Goal: Task Accomplishment & Management: Manage account settings

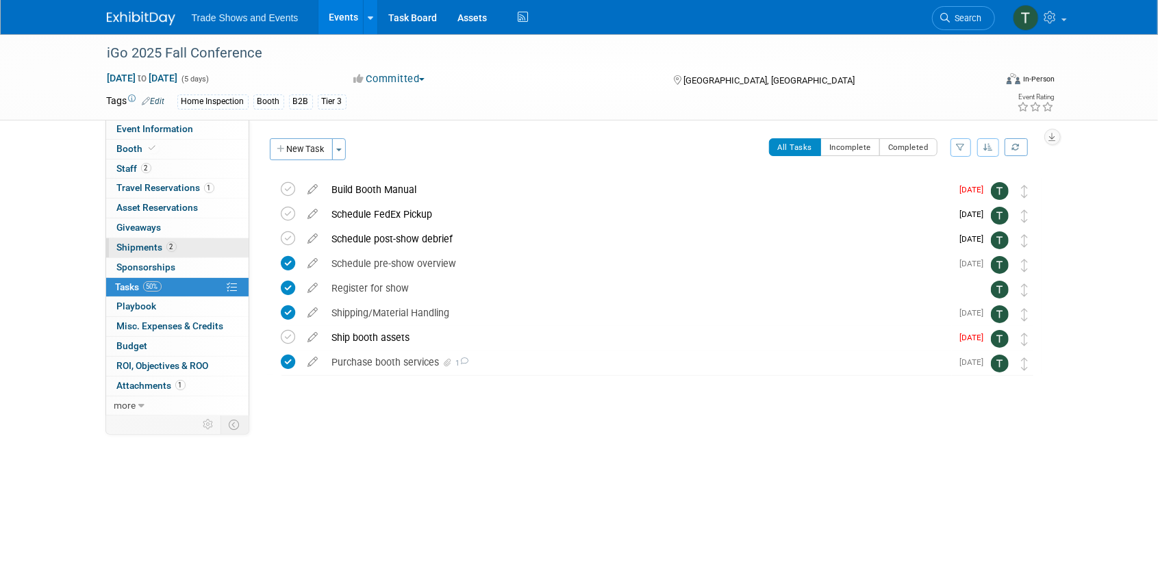
click at [157, 242] on span "Shipments 2" at bounding box center [147, 247] width 60 height 11
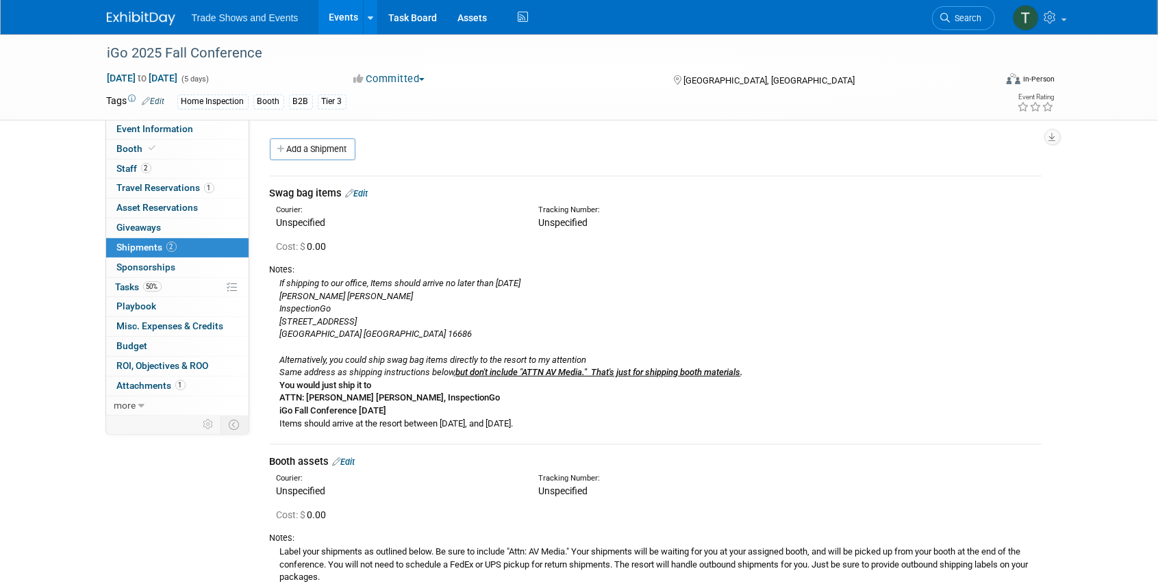
click at [362, 192] on link "Edit" at bounding box center [357, 193] width 23 height 10
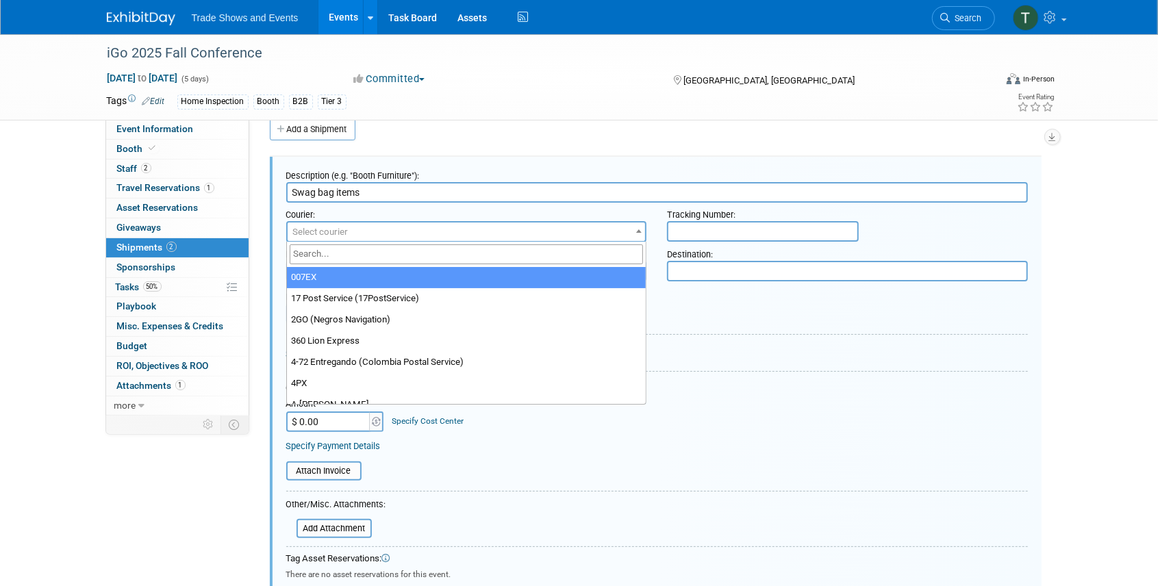
click at [424, 232] on span "Select courier" at bounding box center [466, 231] width 358 height 19
type input "fed"
select select "206"
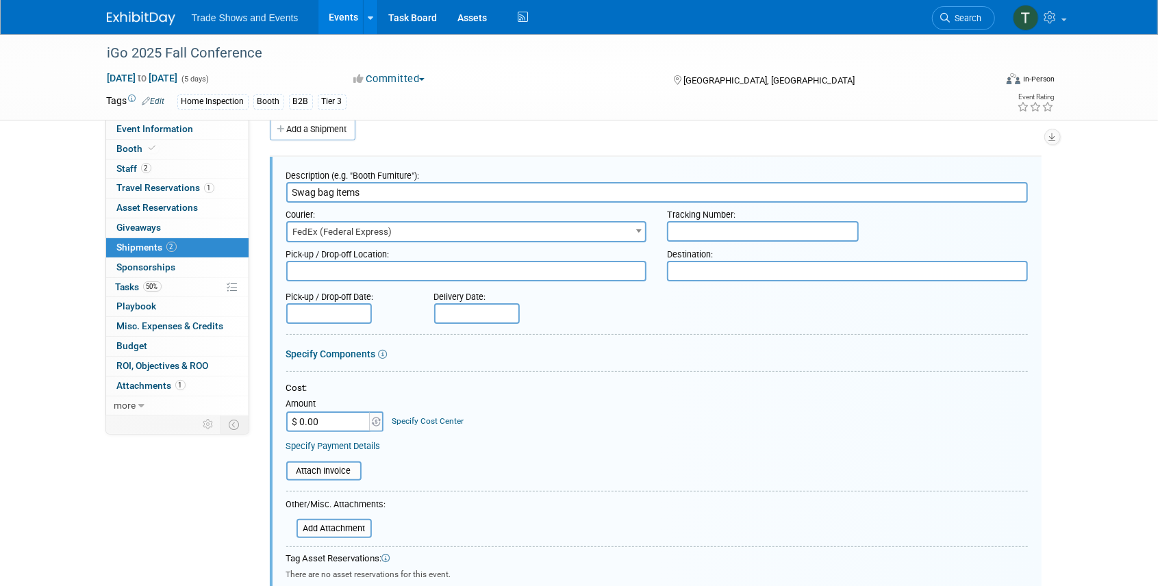
click at [761, 227] on input "text" at bounding box center [763, 231] width 192 height 21
paste input "884446739978"
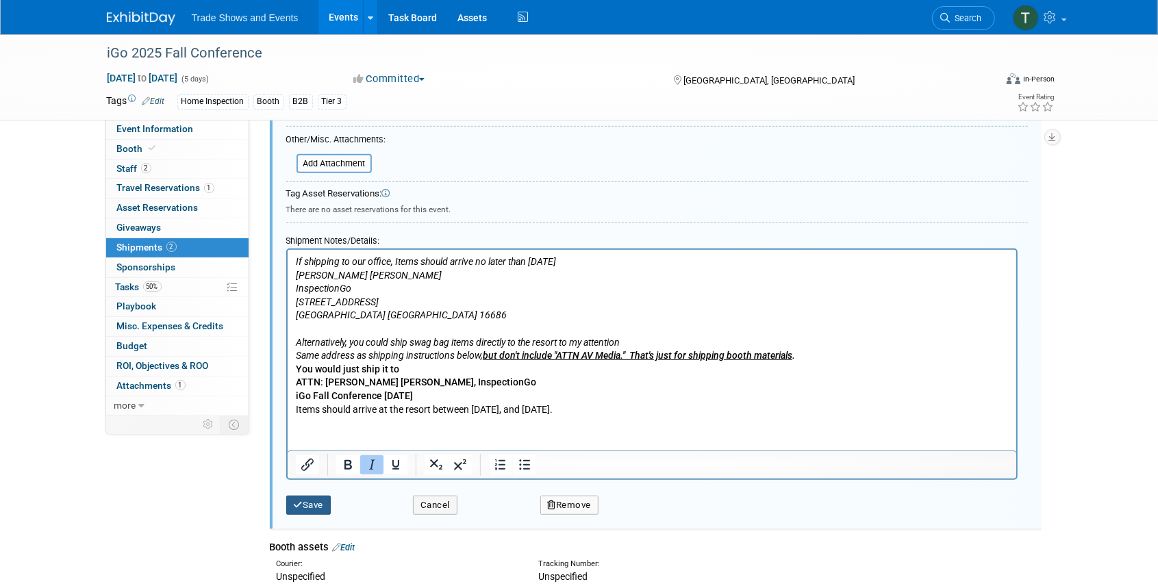
type input "884446739978"
click at [312, 496] on button "Save" at bounding box center [308, 505] width 45 height 19
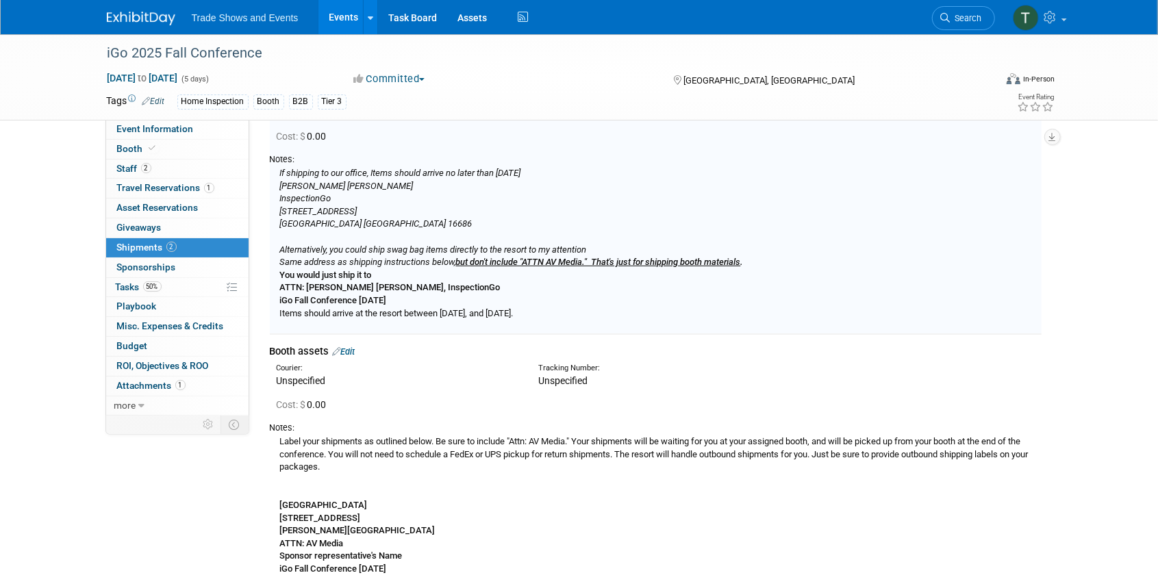
scroll to position [111, 0]
click at [352, 346] on link "Edit" at bounding box center [344, 351] width 23 height 10
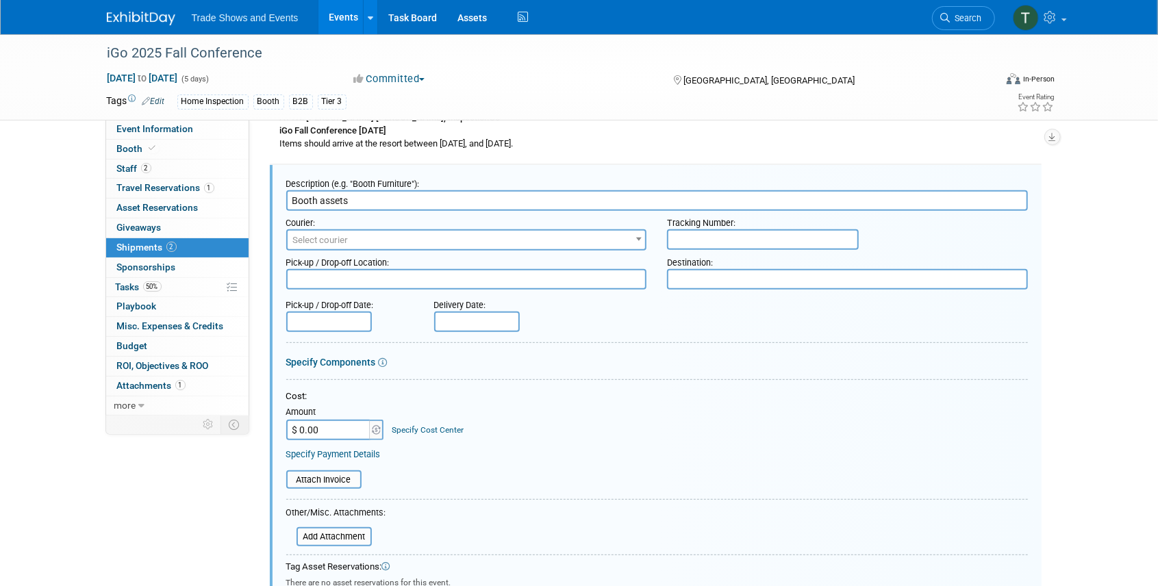
scroll to position [288, 0]
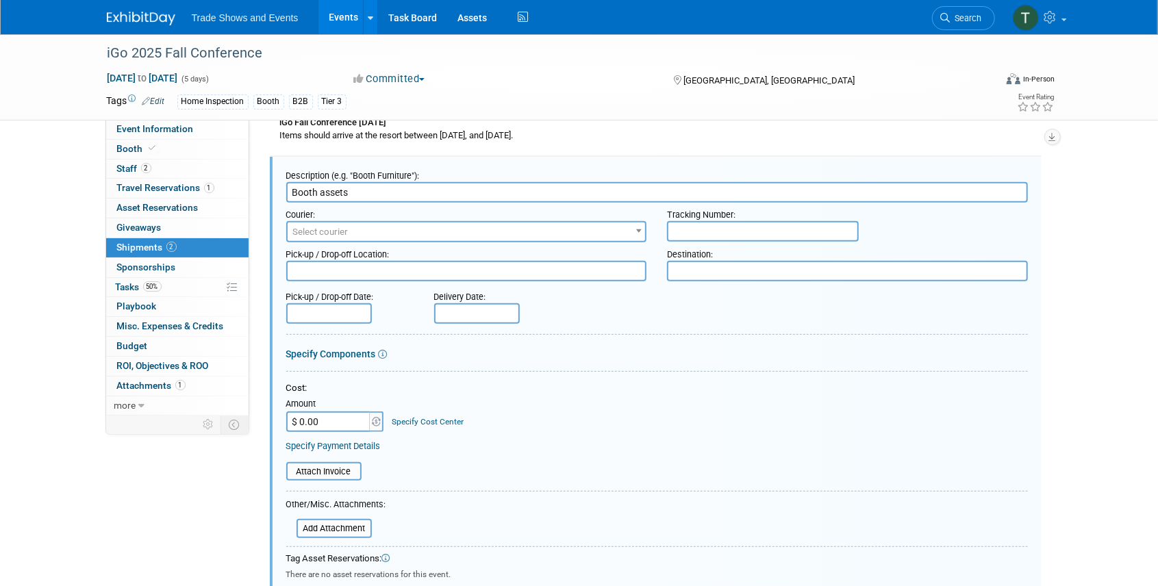
click at [327, 229] on span "Select courier" at bounding box center [320, 232] width 55 height 10
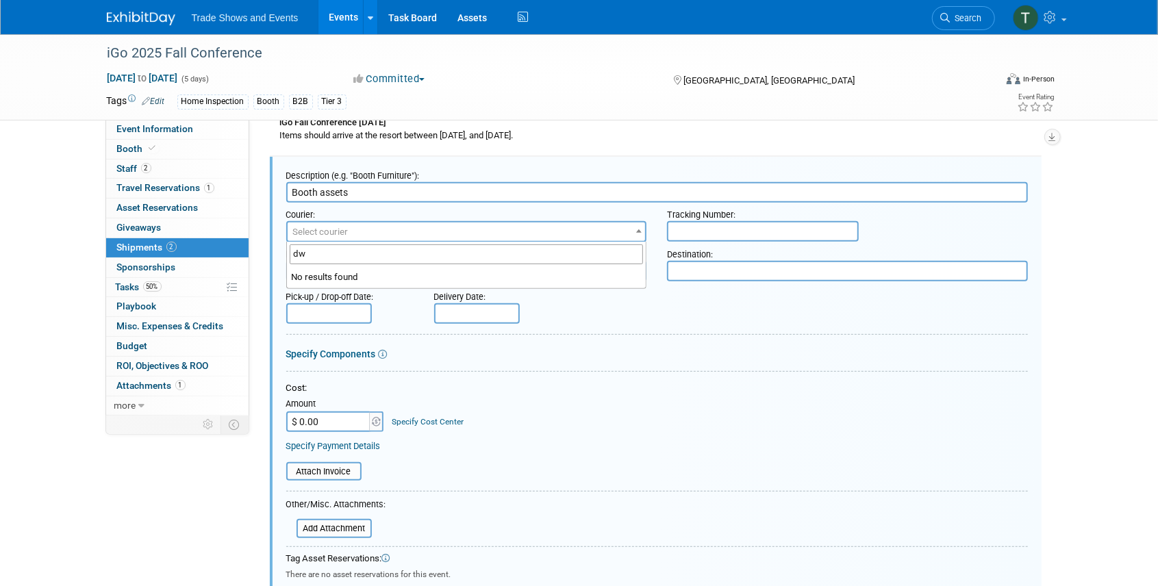
type input "d"
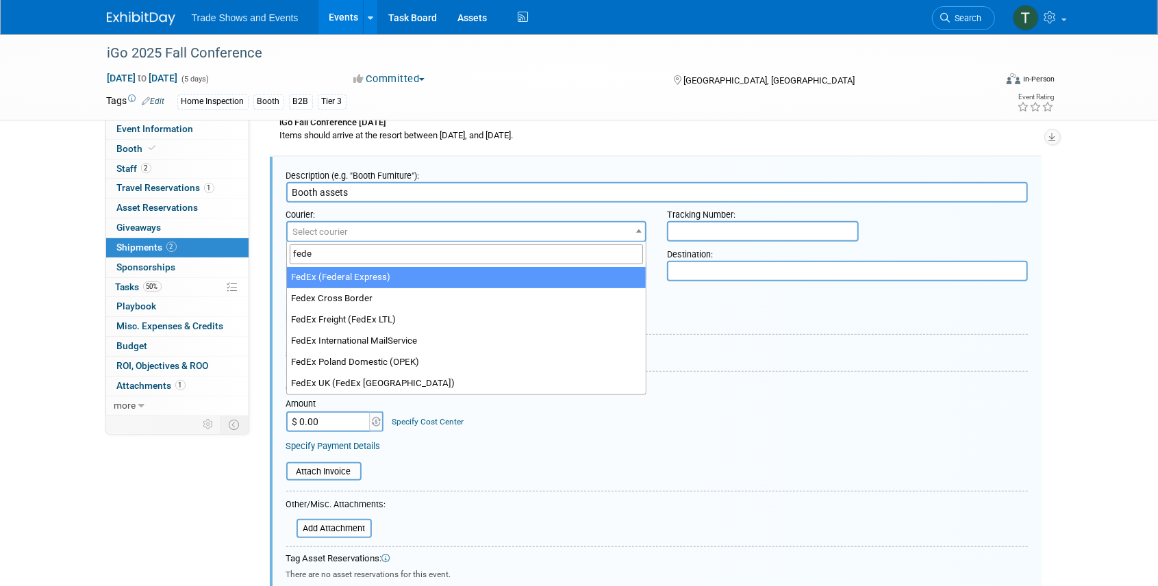
type input "fede"
select select "206"
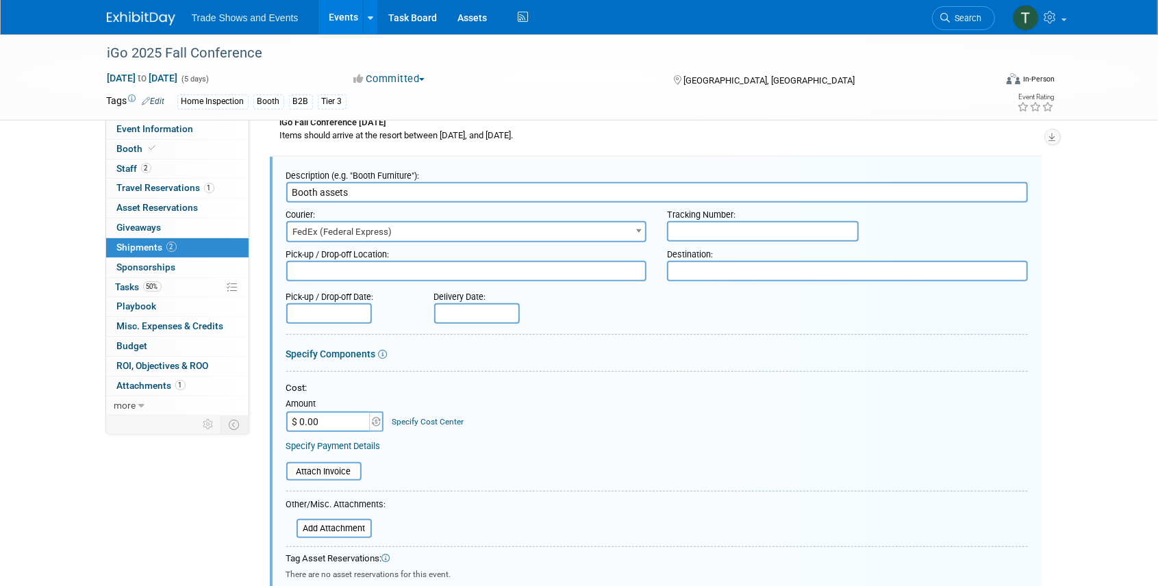
click at [716, 228] on input "text" at bounding box center [763, 231] width 192 height 21
paste input "884446875410"
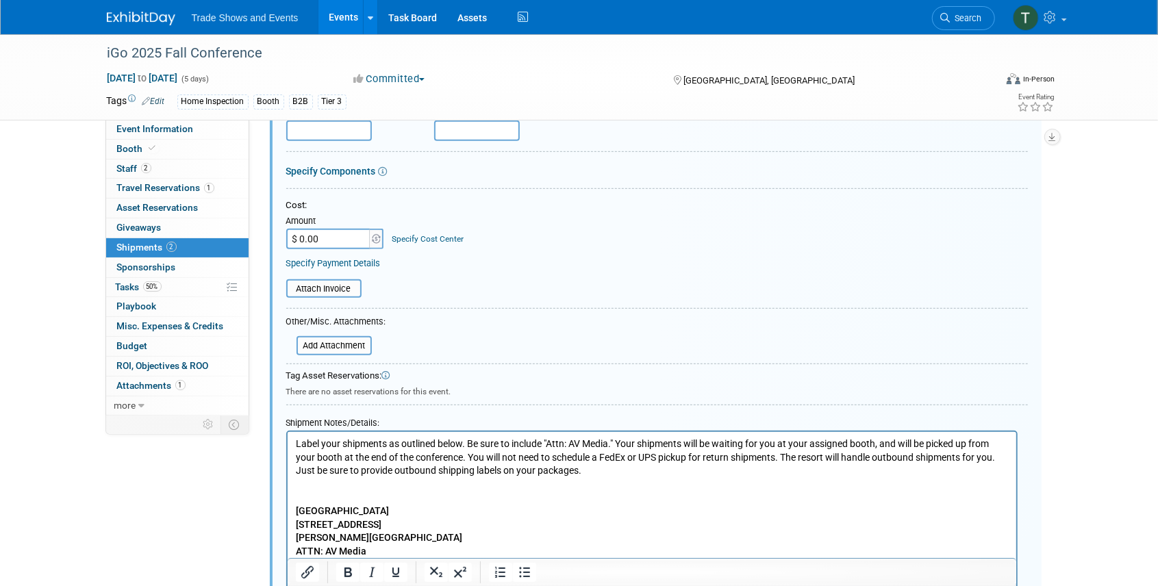
scroll to position [608, 0]
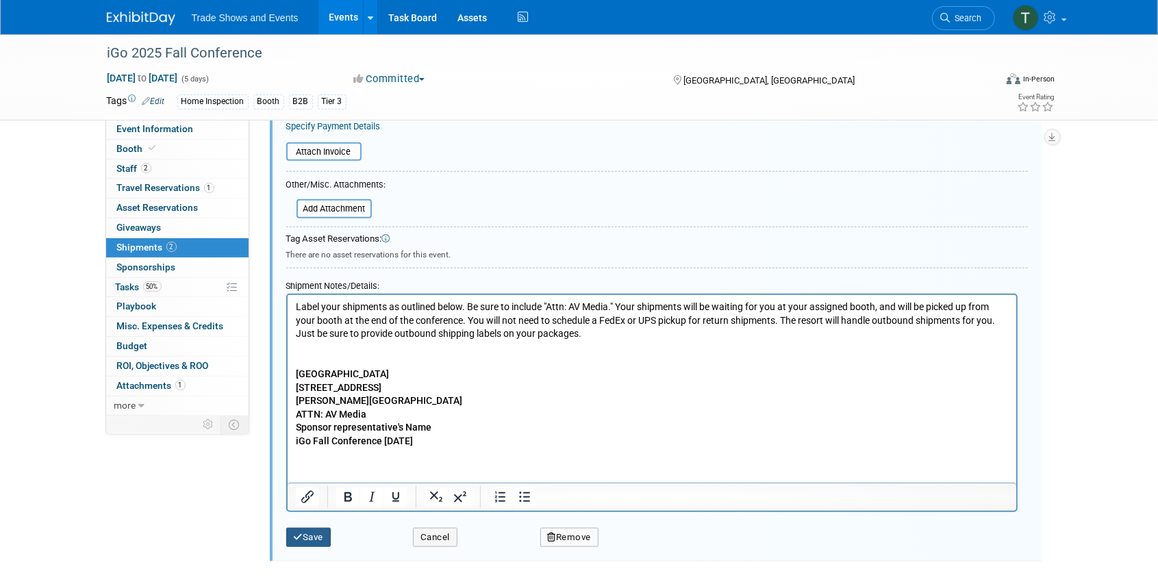
type input "884446875410"
click at [307, 540] on button "Save" at bounding box center [308, 537] width 45 height 19
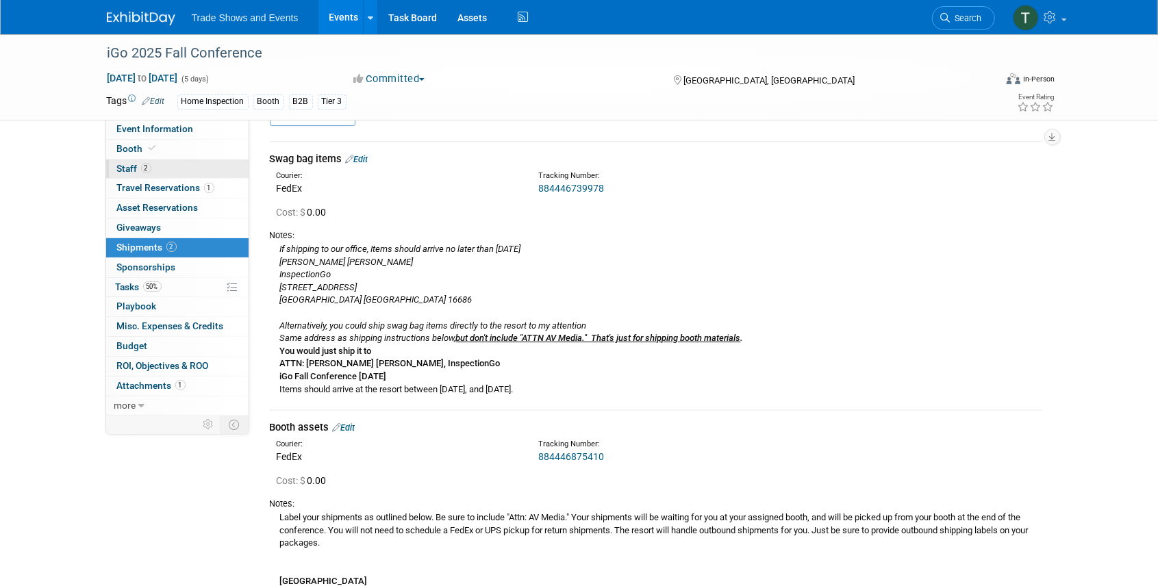
scroll to position [0, 0]
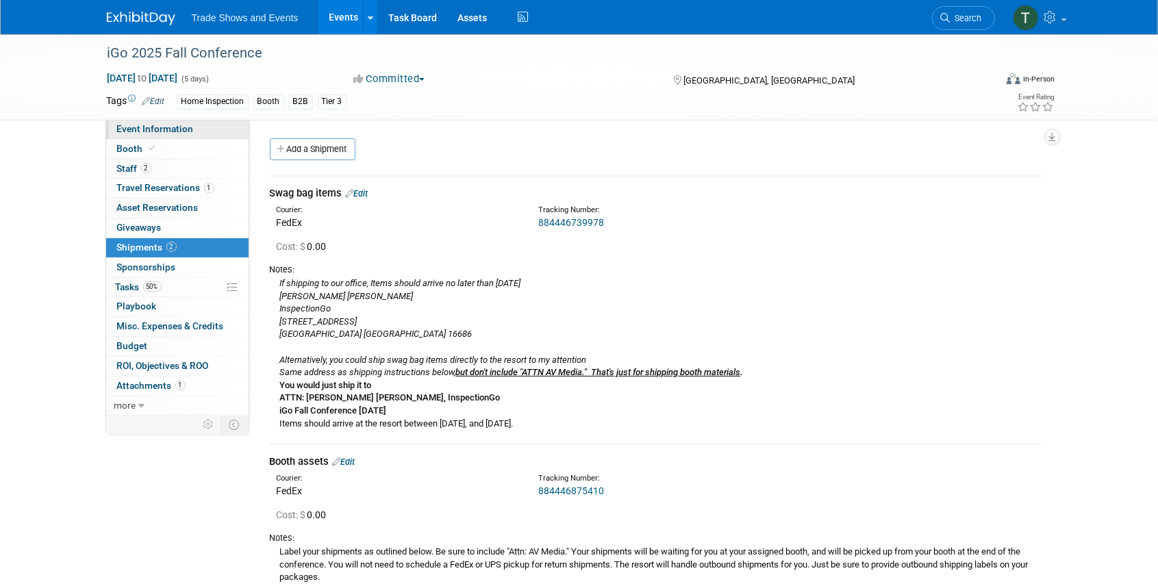
click at [151, 128] on span "Event Information" at bounding box center [155, 128] width 77 height 11
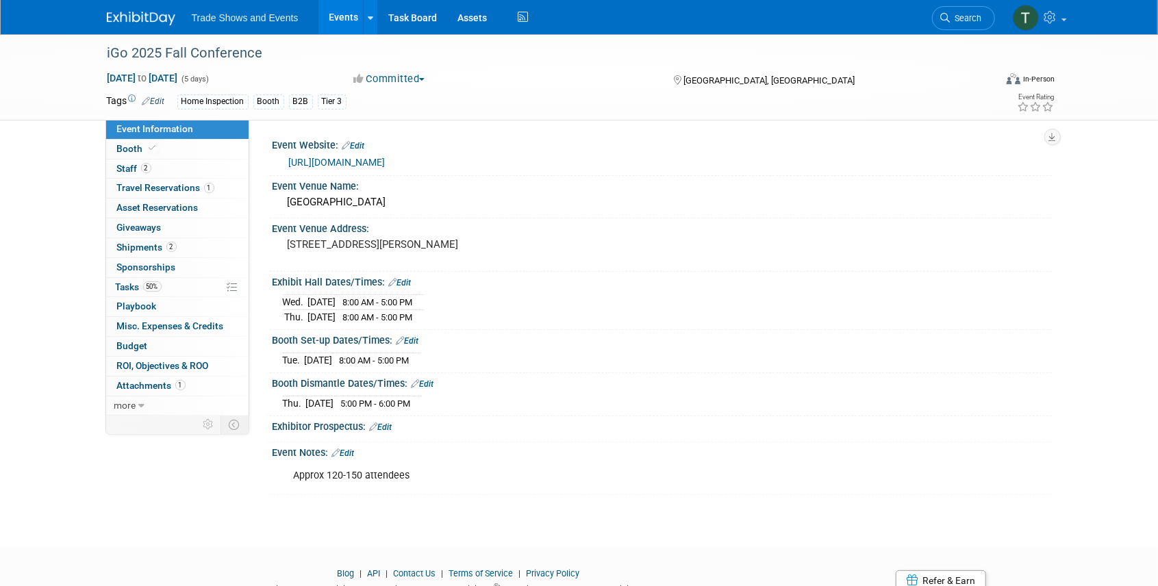
click at [356, 163] on link "[URL][DOMAIN_NAME]" at bounding box center [337, 162] width 97 height 11
click at [136, 166] on span "Staff 2" at bounding box center [134, 168] width 34 height 11
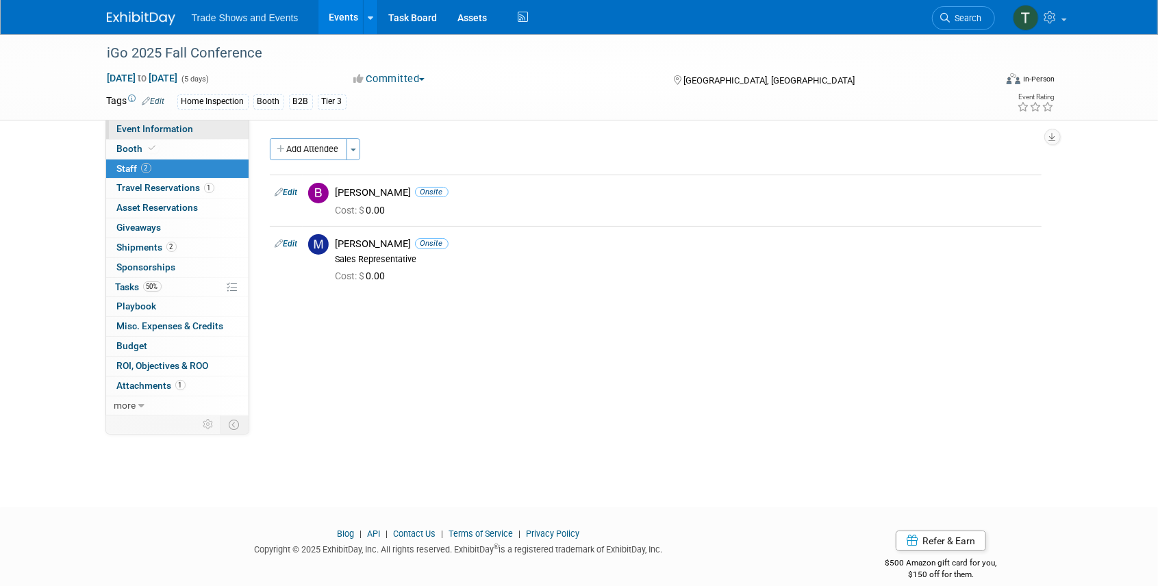
click at [158, 126] on span "Event Information" at bounding box center [155, 128] width 77 height 11
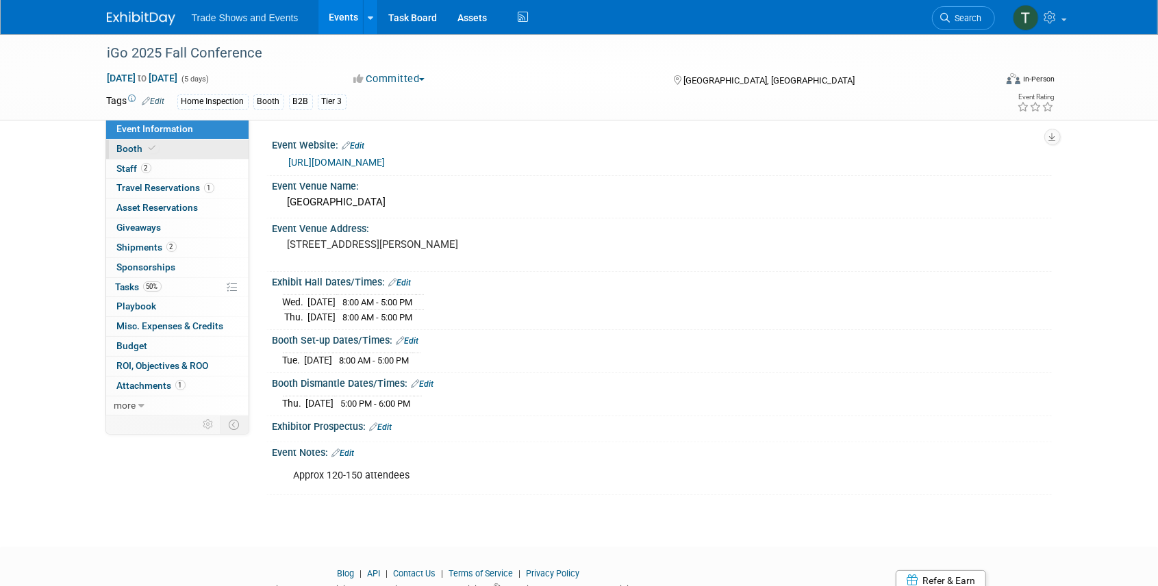
click at [150, 152] on span at bounding box center [152, 148] width 12 height 10
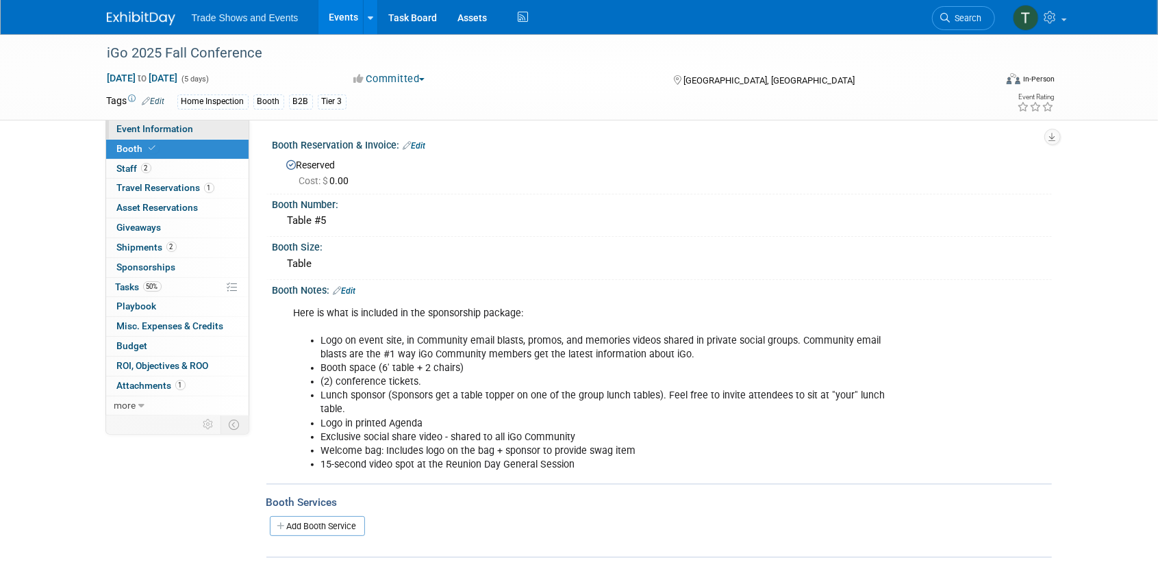
click at [145, 129] on span "Event Information" at bounding box center [155, 128] width 77 height 11
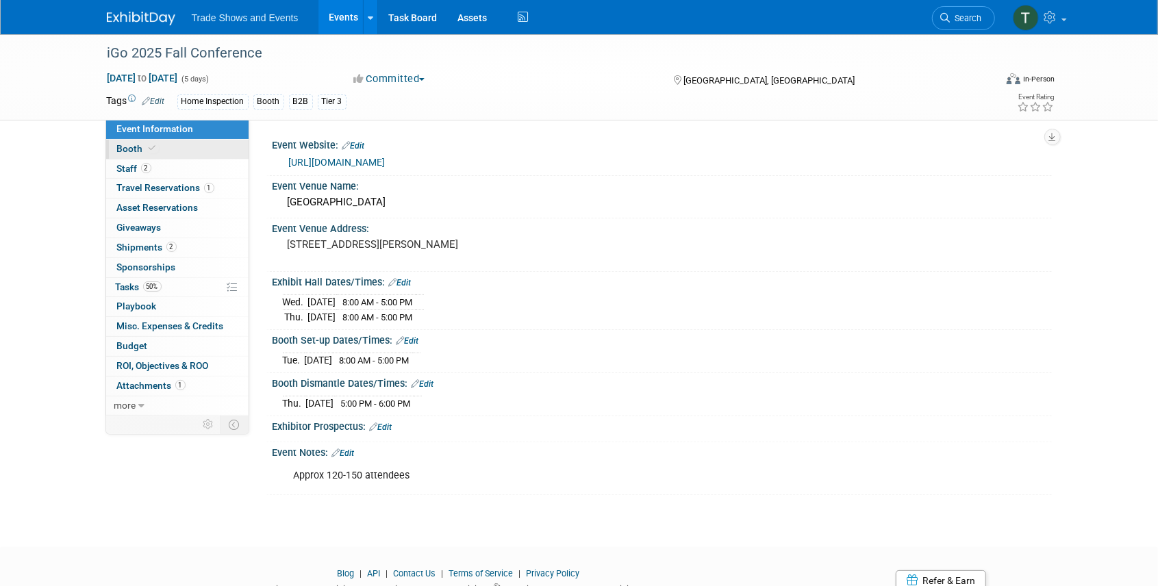
click at [137, 149] on span "Booth" at bounding box center [138, 148] width 42 height 11
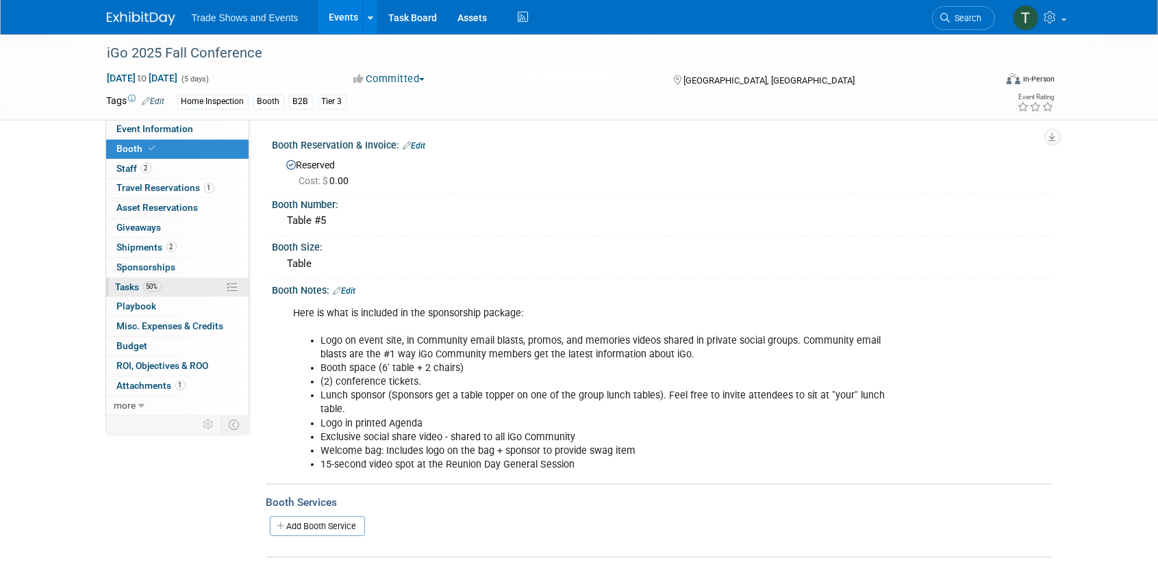
click at [133, 281] on span "Tasks 50%" at bounding box center [139, 286] width 46 height 11
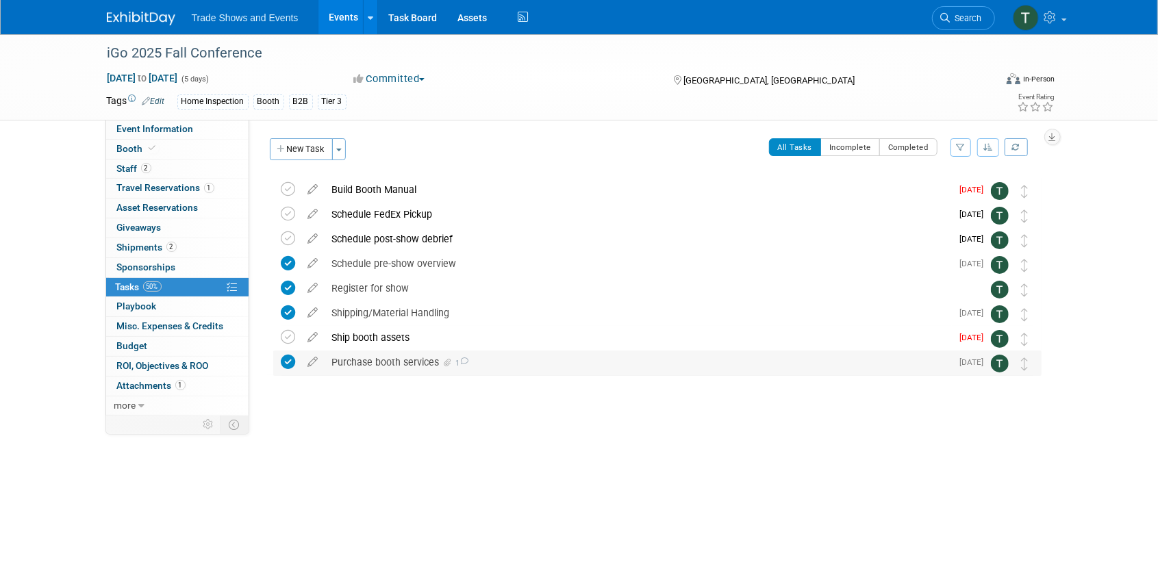
click at [368, 362] on div "Purchase booth services 1" at bounding box center [638, 361] width 626 height 23
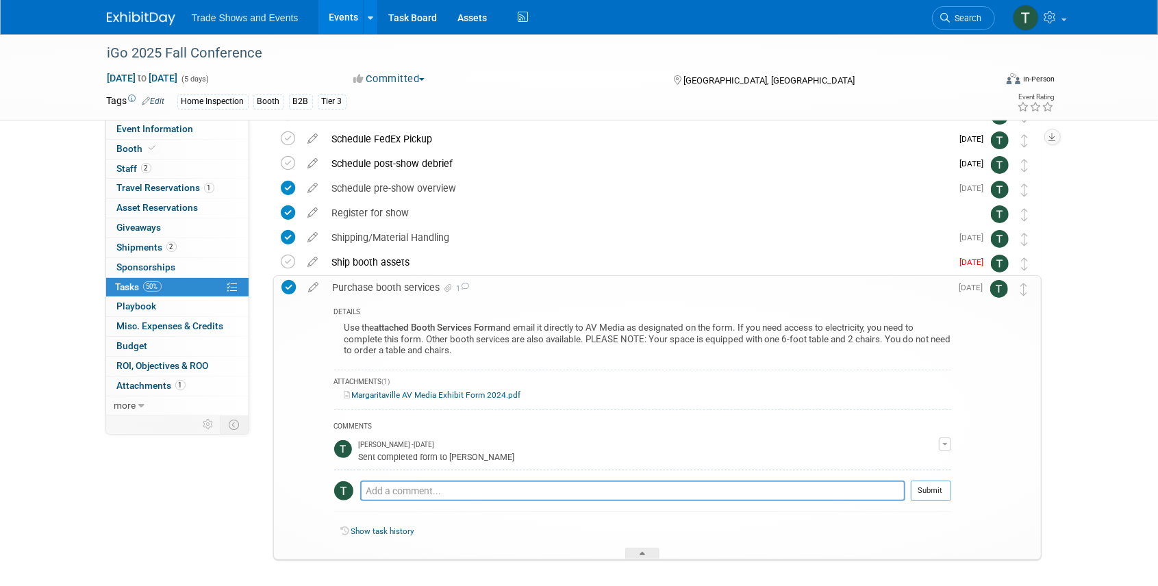
scroll to position [91, 0]
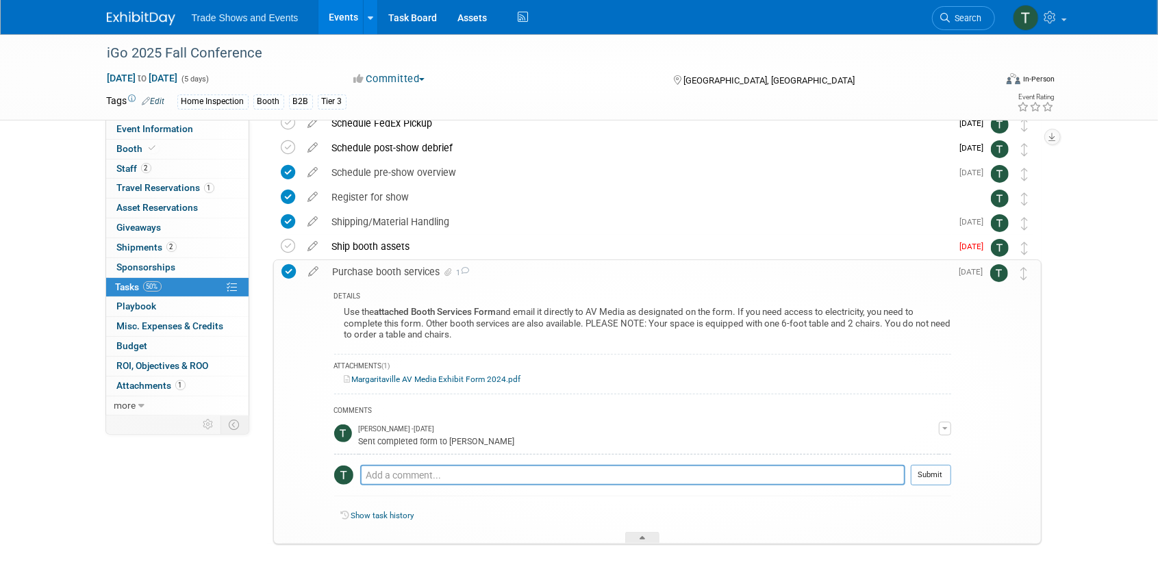
click at [419, 376] on link "Margaritaville AV Media Exhibit Form 2024.pdf" at bounding box center [432, 379] width 177 height 10
click at [151, 130] on span "Event Information" at bounding box center [155, 128] width 77 height 11
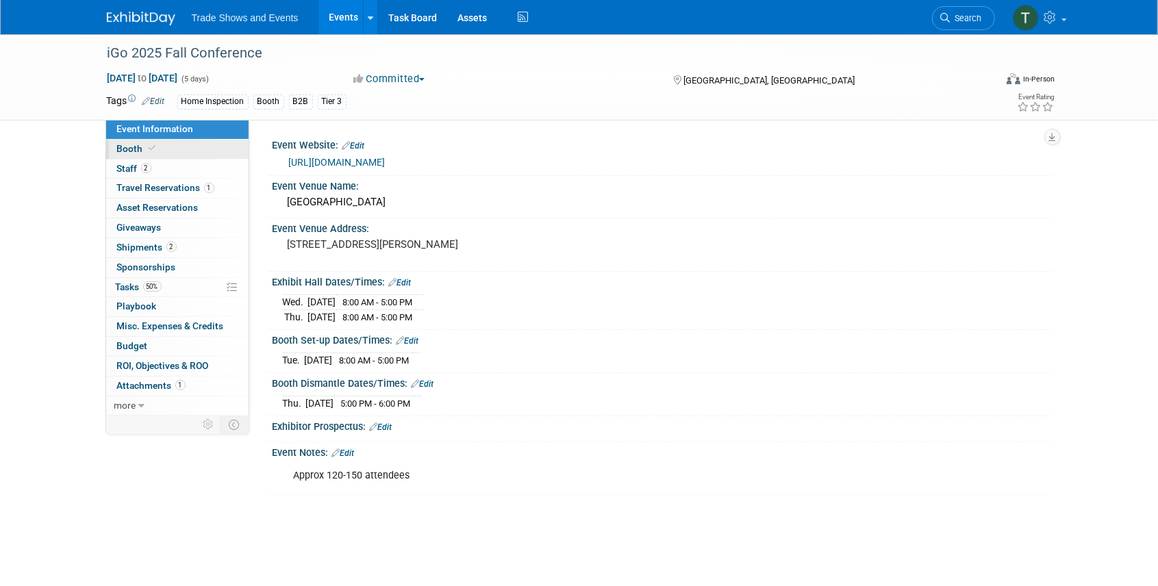
click at [156, 148] on span at bounding box center [152, 148] width 12 height 10
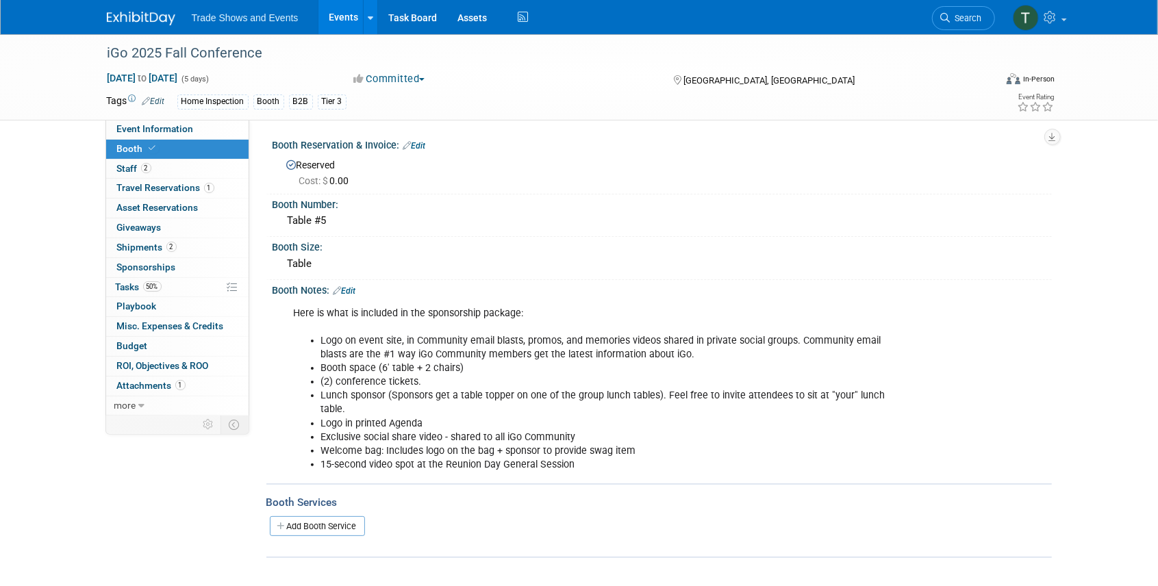
click at [320, 512] on div "Add Booth Service" at bounding box center [658, 525] width 785 height 31
click at [322, 524] on link "Add Booth Service" at bounding box center [317, 526] width 95 height 20
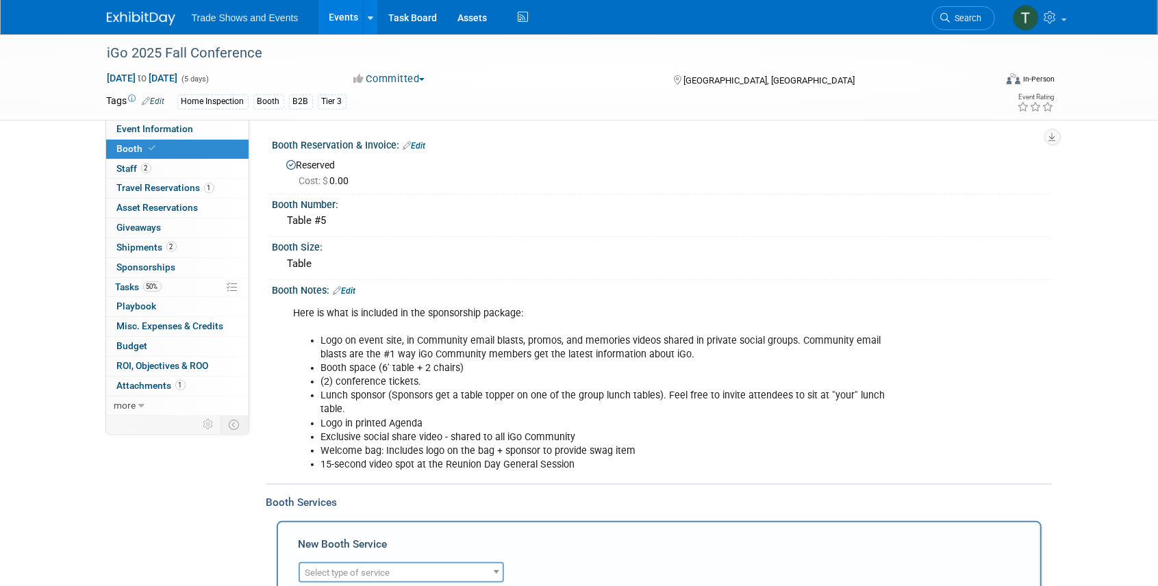
scroll to position [91, 0]
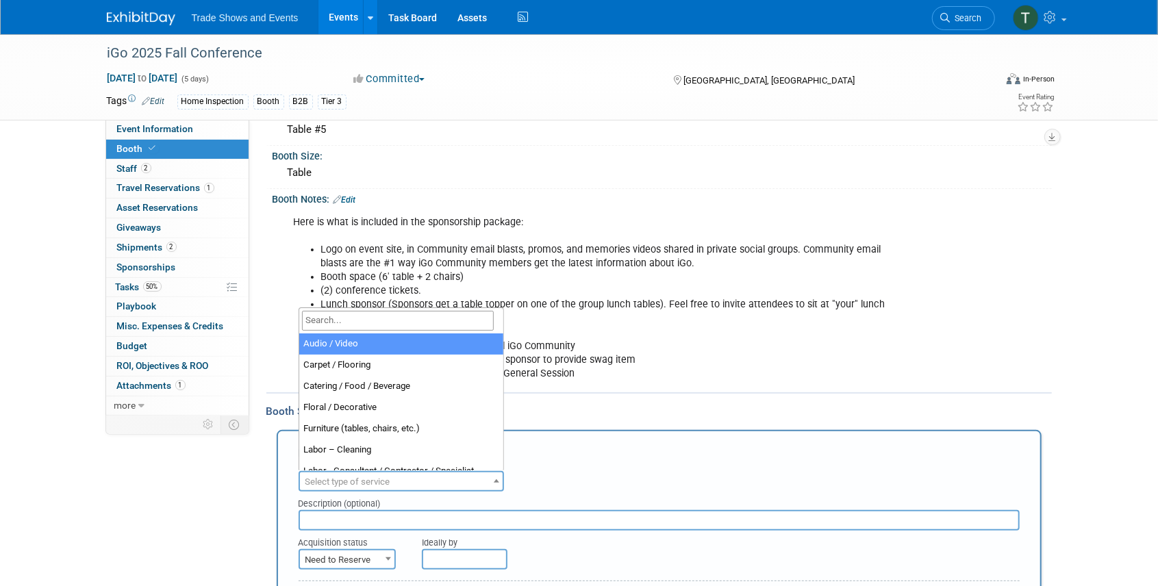
click at [373, 478] on span "Select type of service" at bounding box center [347, 481] width 85 height 10
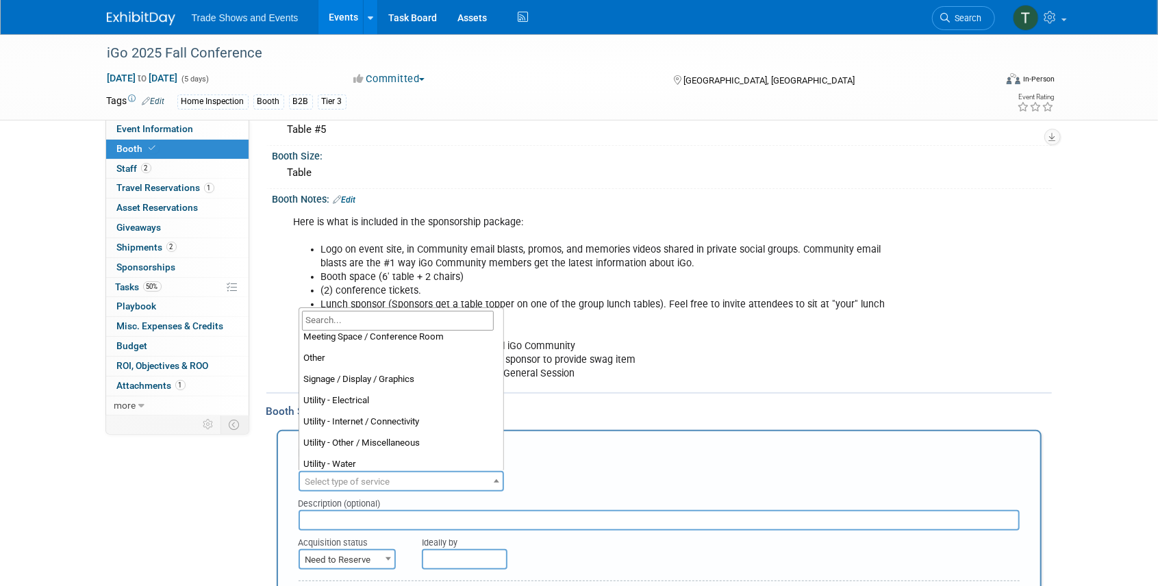
scroll to position [350, 0]
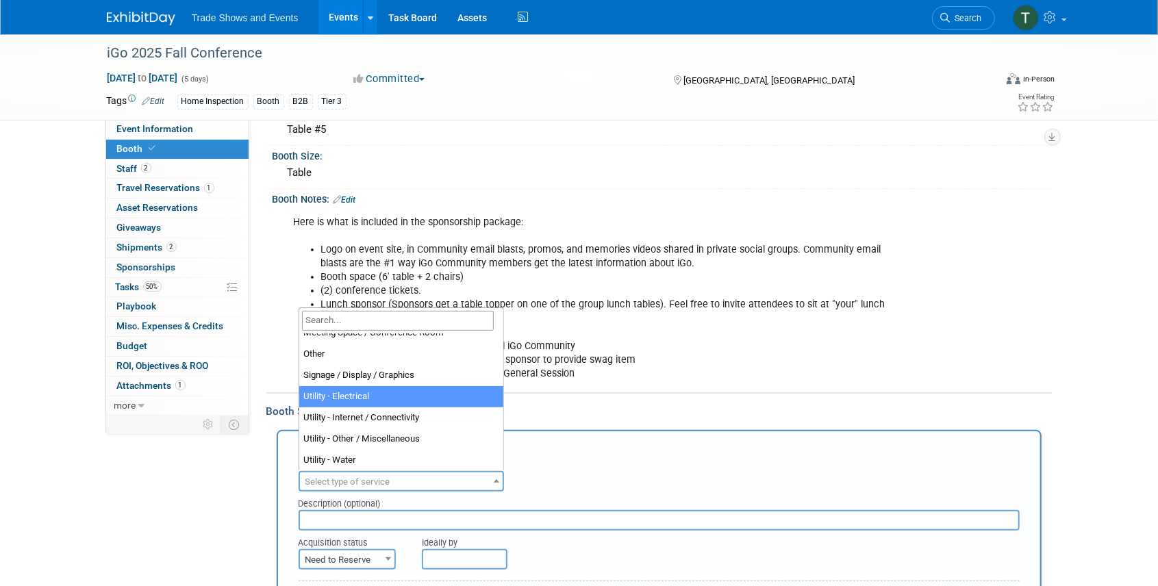
select select "8"
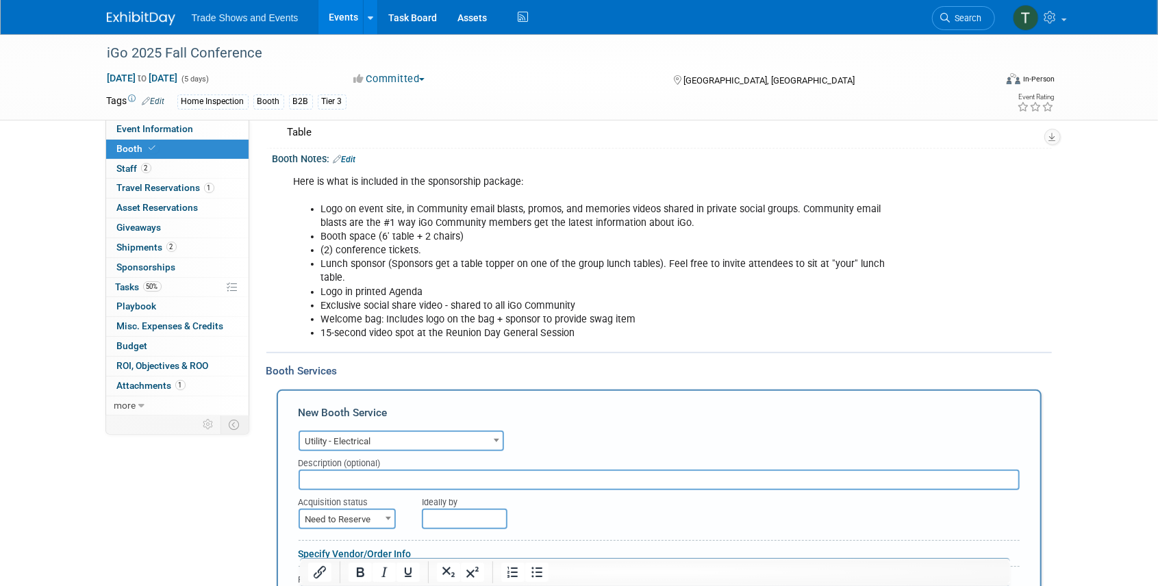
scroll to position [182, 0]
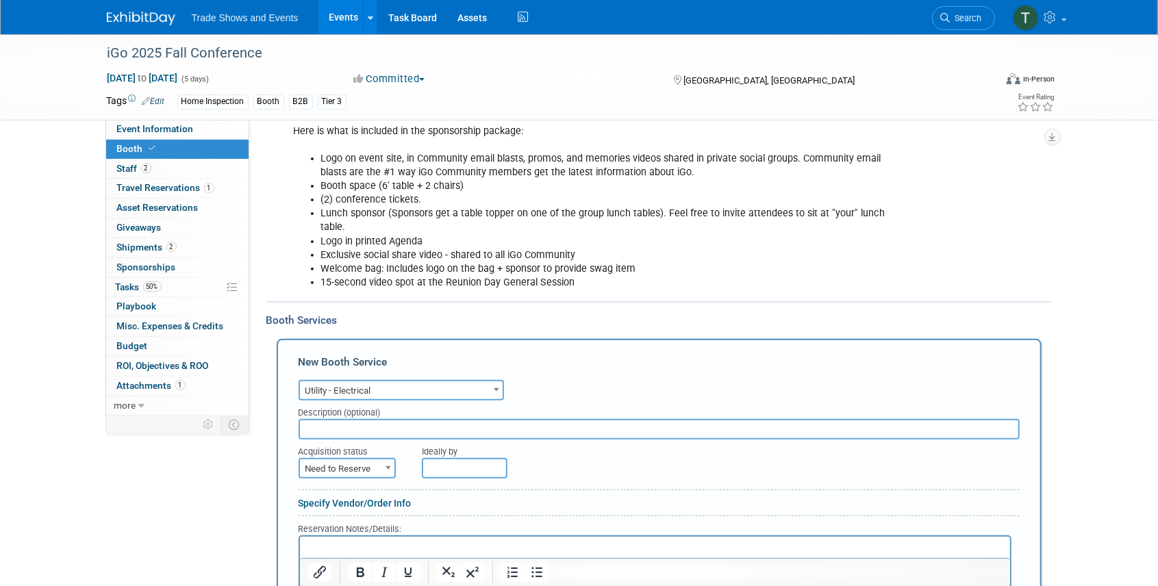
click at [359, 467] on span "Need to Reserve" at bounding box center [347, 468] width 94 height 19
select select "2"
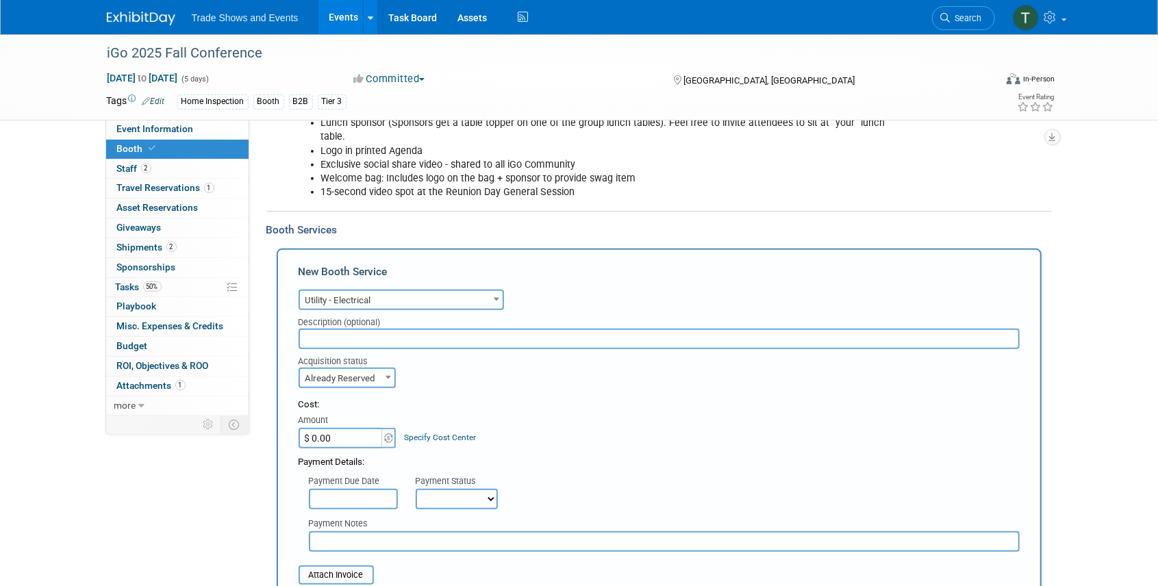
scroll to position [274, 0]
click at [341, 431] on input "$ 0.00" at bounding box center [341, 436] width 86 height 21
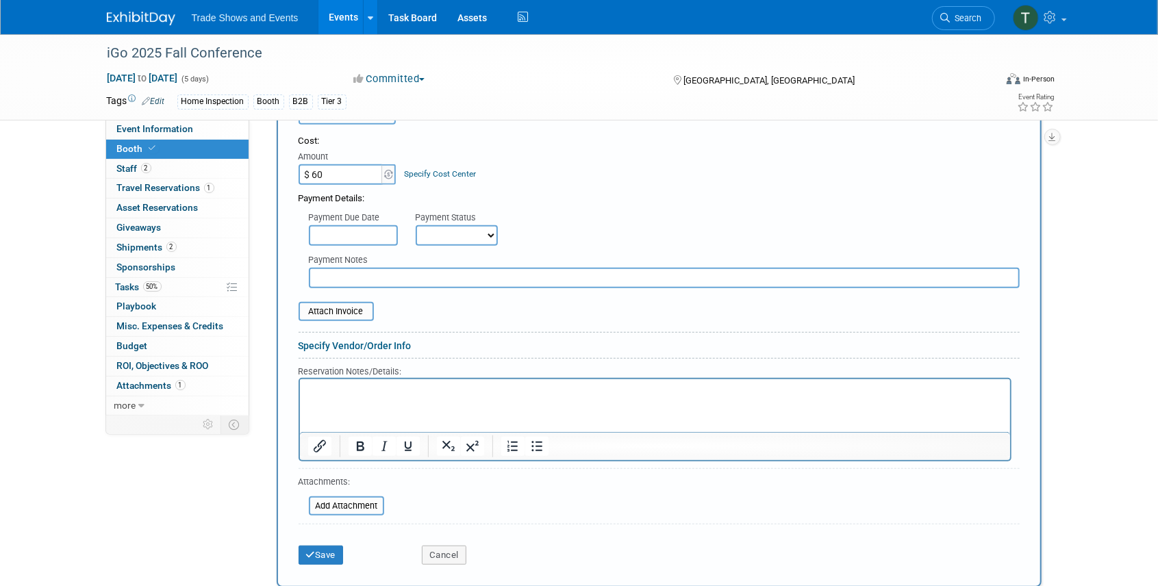
scroll to position [548, 0]
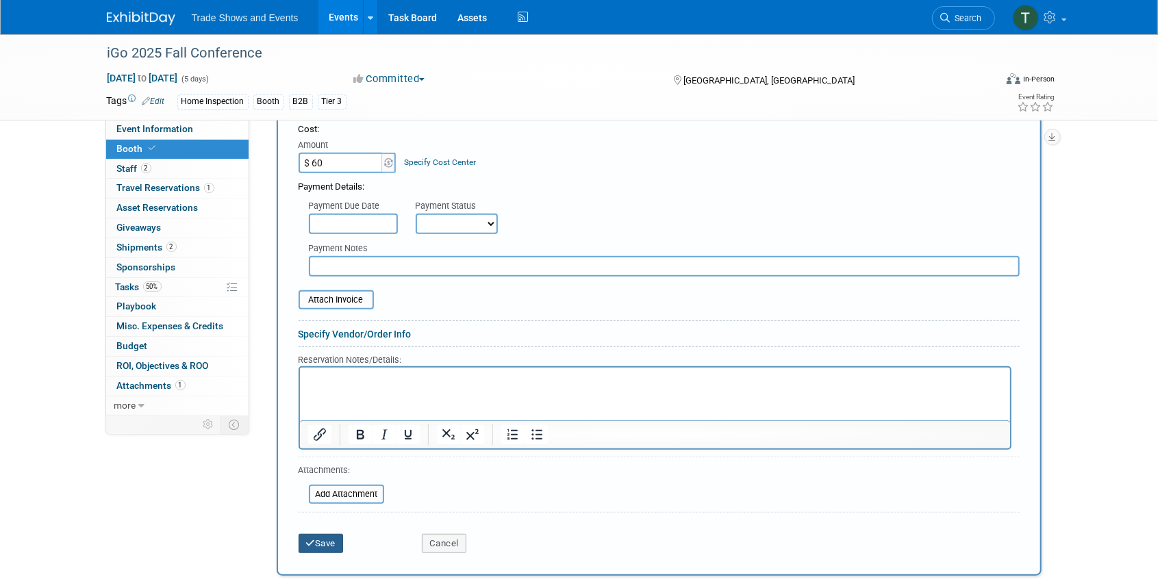
type input "$ 60.00"
click at [320, 538] on button "Save" at bounding box center [320, 543] width 45 height 19
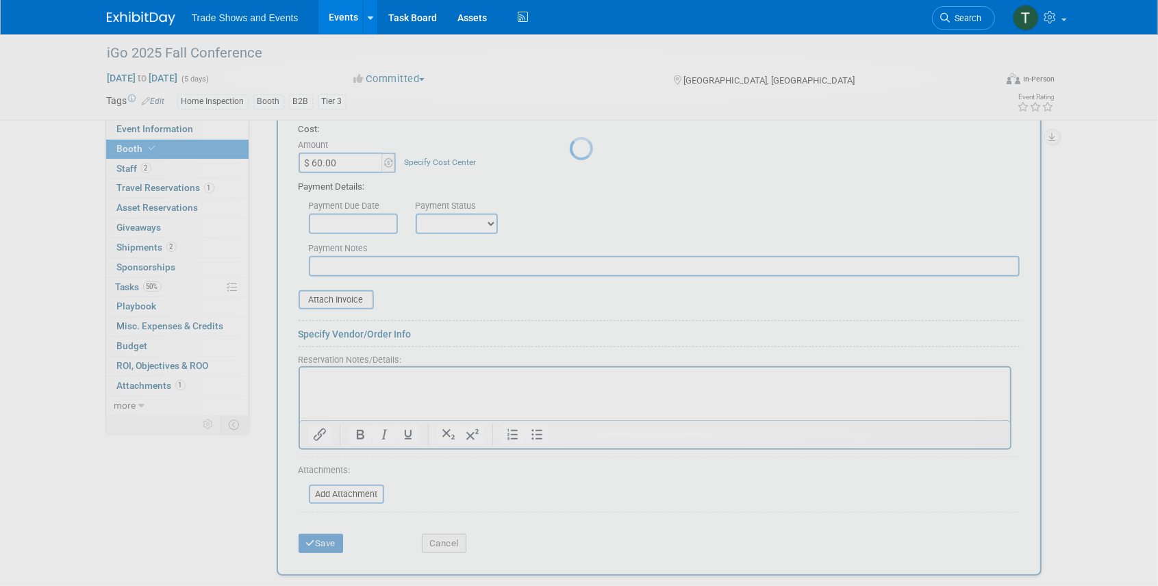
scroll to position [73, 0]
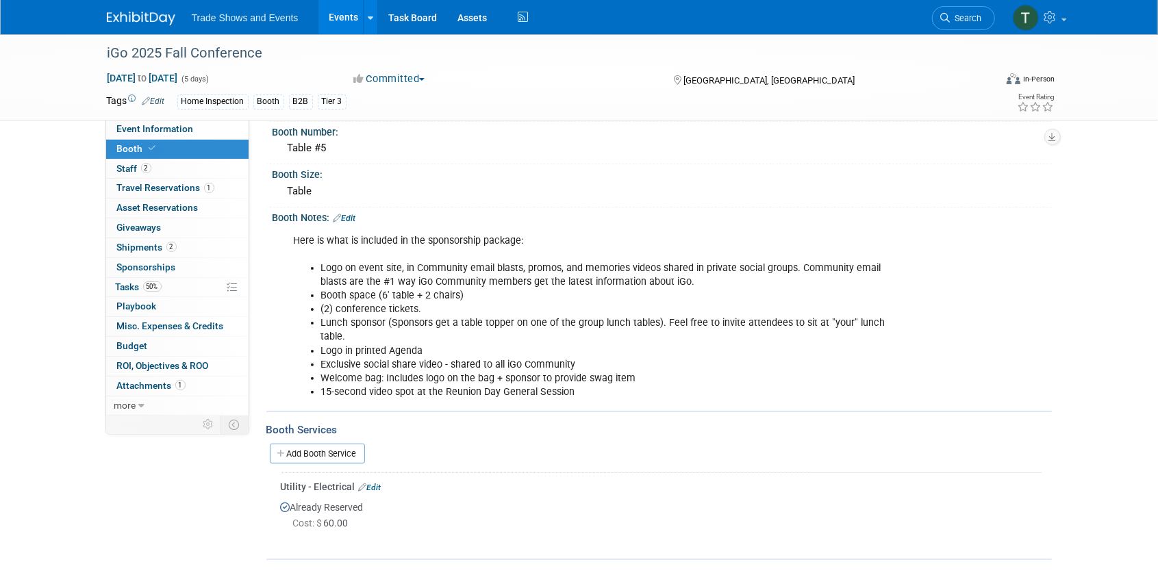
click at [370, 485] on link "Edit" at bounding box center [370, 488] width 23 height 10
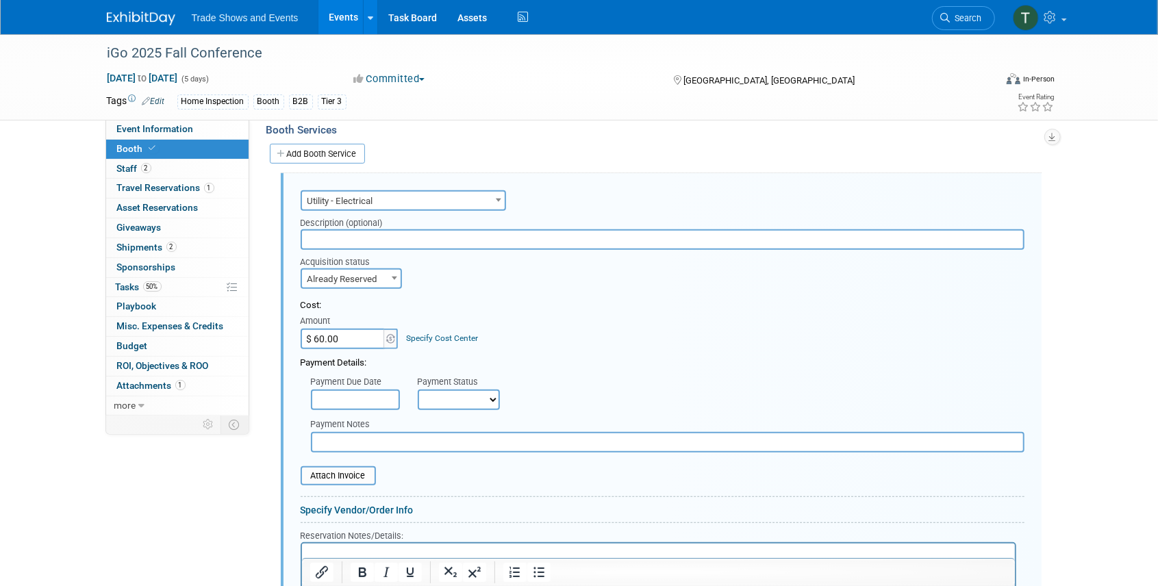
scroll to position [388, 0]
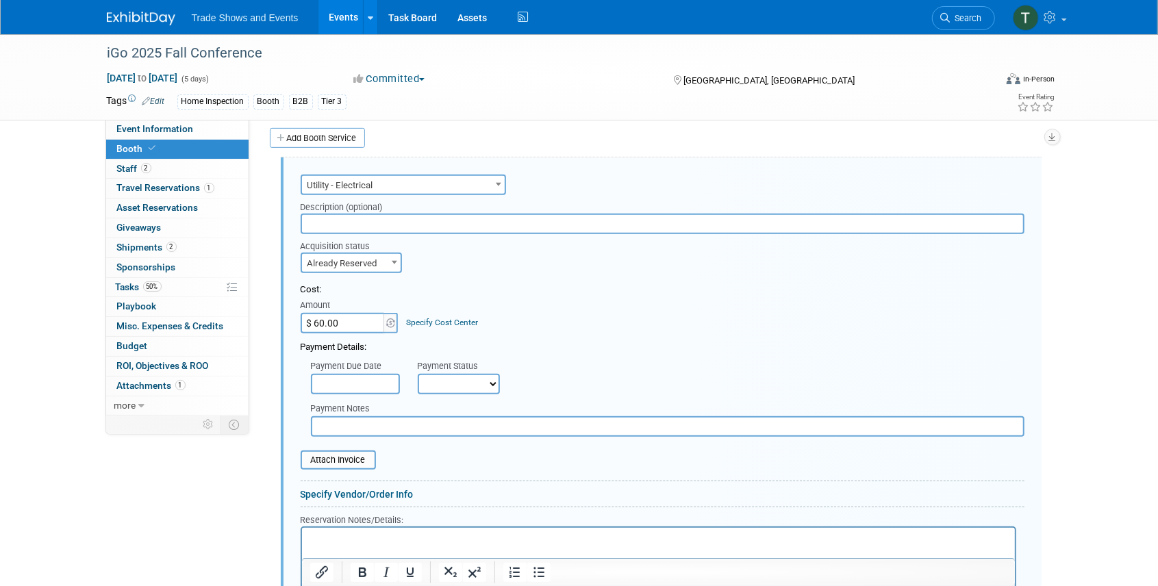
click at [348, 326] on input "$ 60.00" at bounding box center [344, 323] width 86 height 21
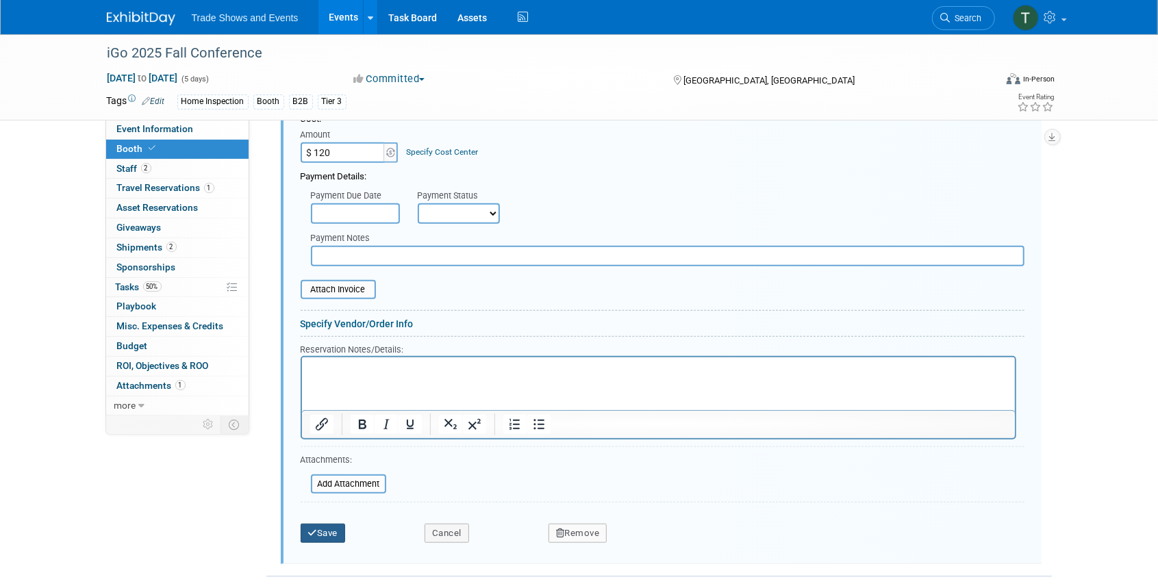
type input "$ 120.00"
click at [342, 530] on button "Save" at bounding box center [323, 533] width 45 height 19
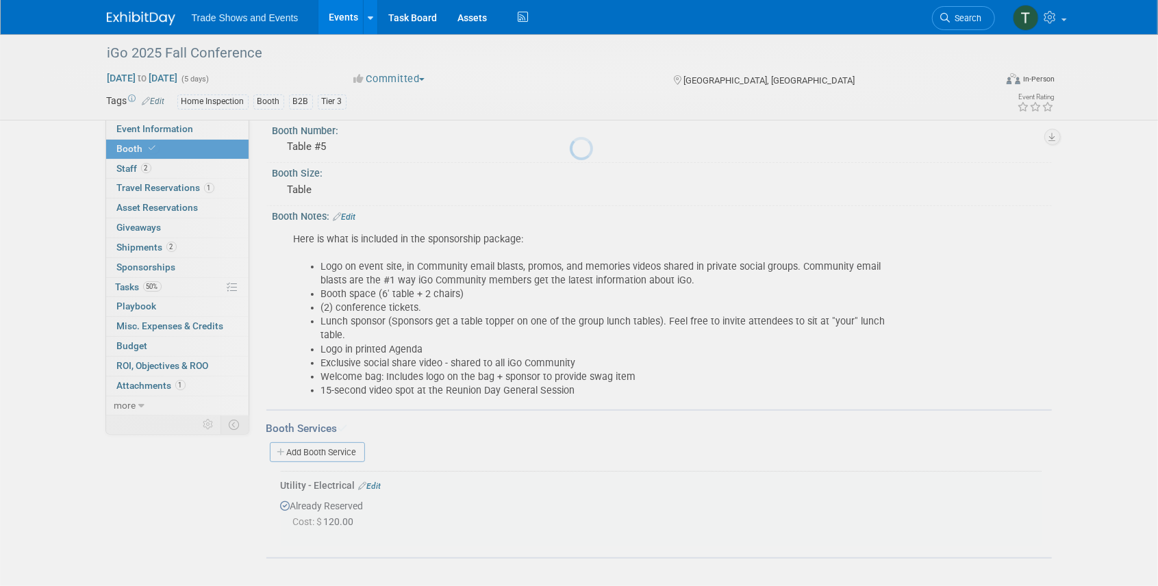
scroll to position [73, 0]
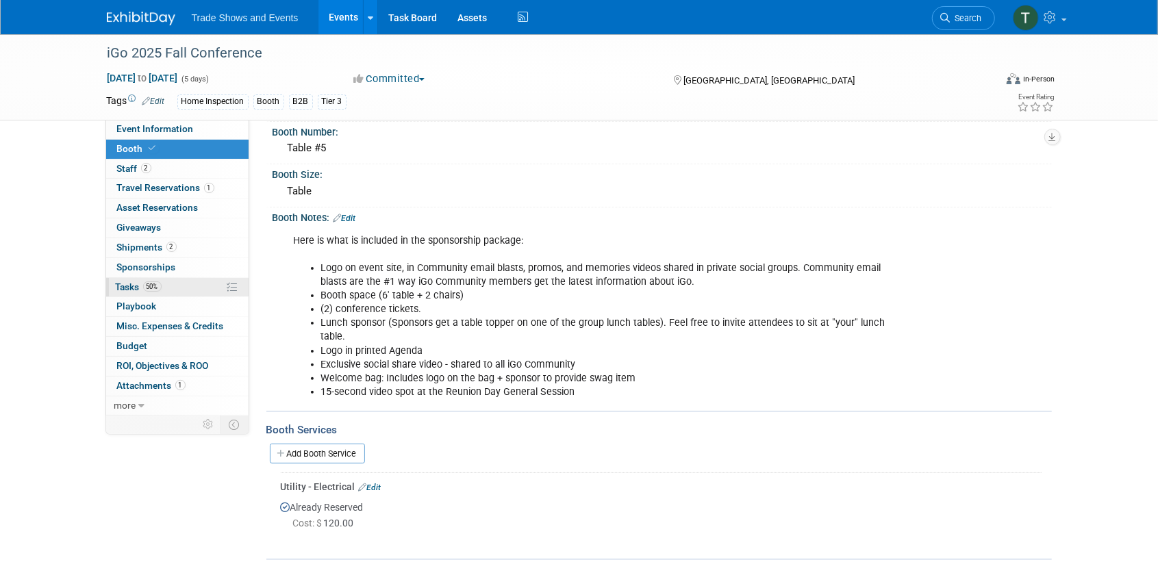
click at [126, 287] on span "Tasks 50%" at bounding box center [139, 286] width 46 height 11
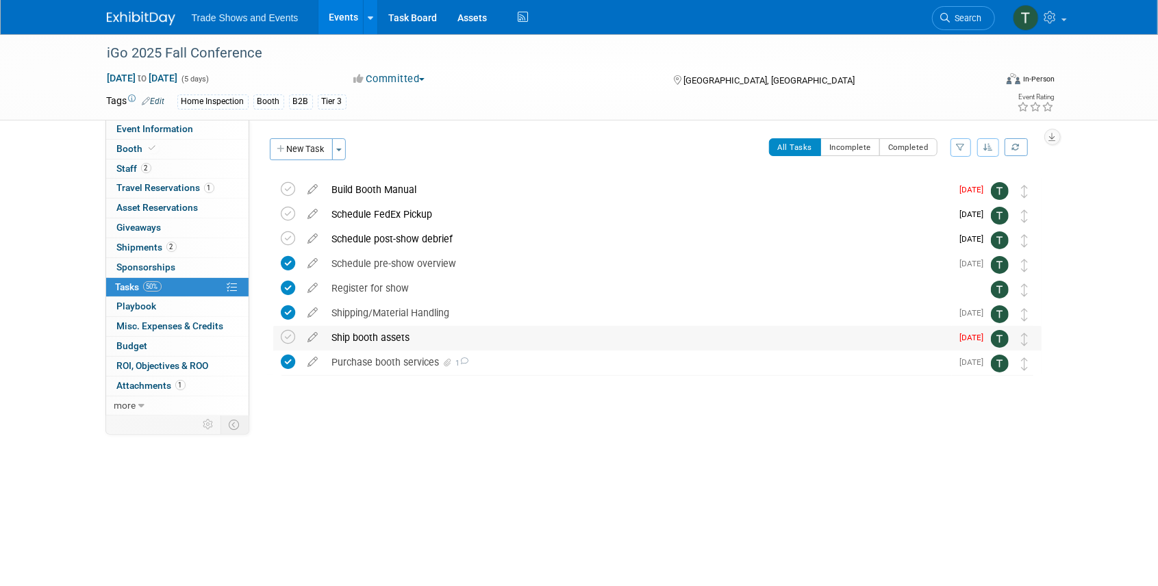
click at [347, 337] on div "Ship booth assets" at bounding box center [638, 337] width 626 height 23
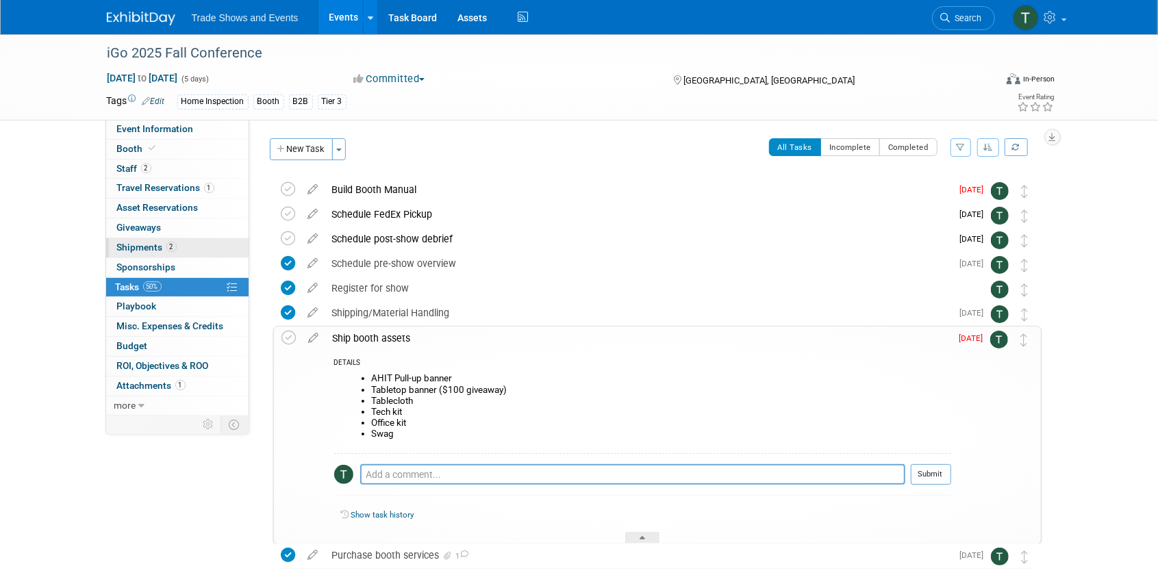
click at [146, 239] on link "2 Shipments 2" at bounding box center [177, 247] width 142 height 19
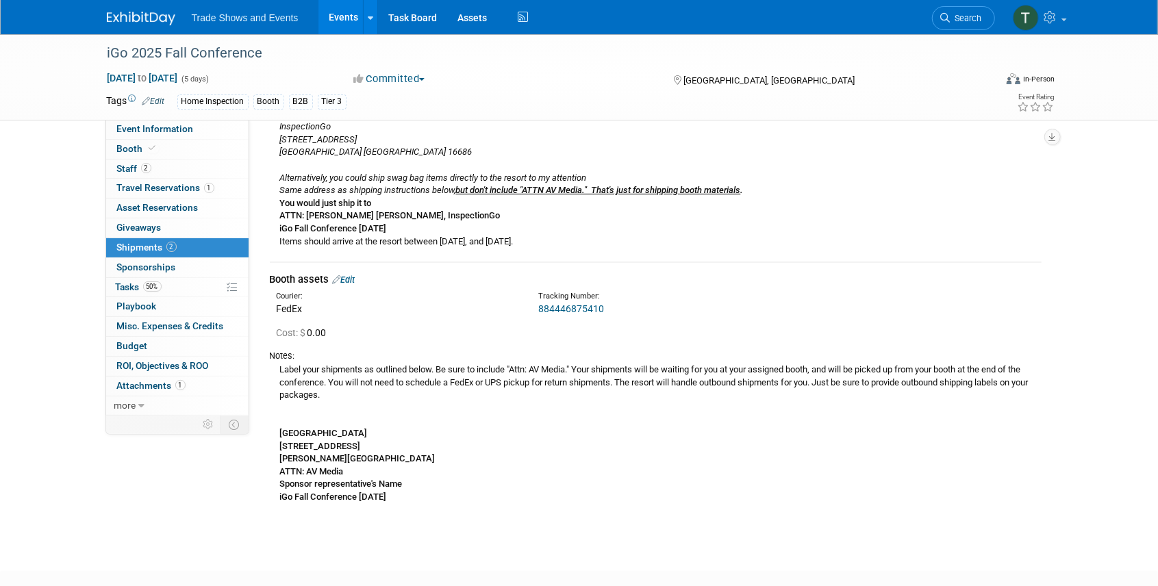
scroll to position [228, 0]
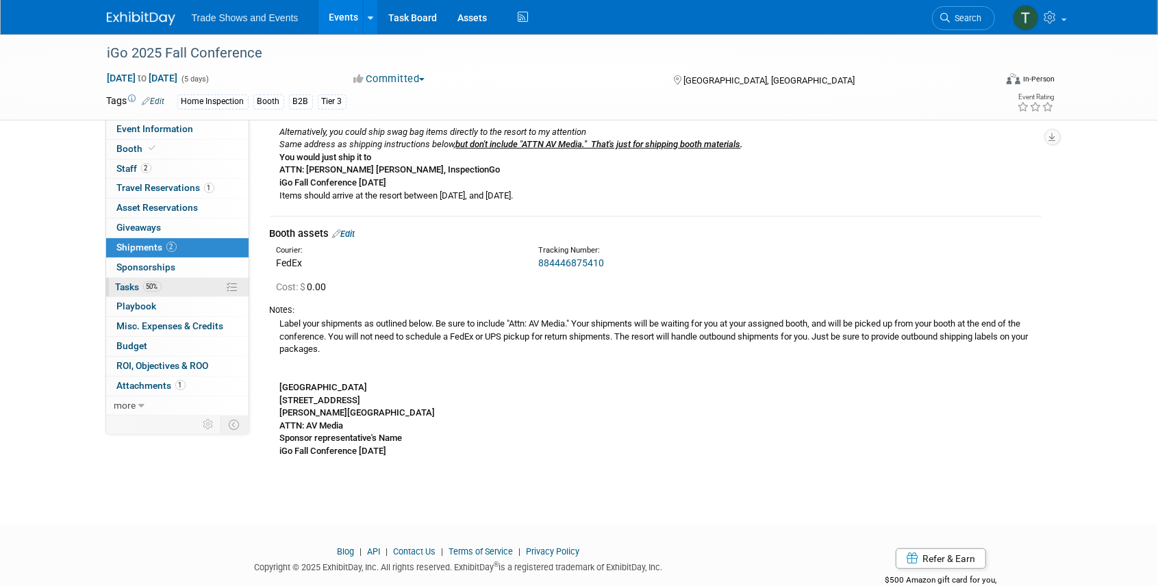
click at [119, 288] on span "Tasks 50%" at bounding box center [139, 286] width 46 height 11
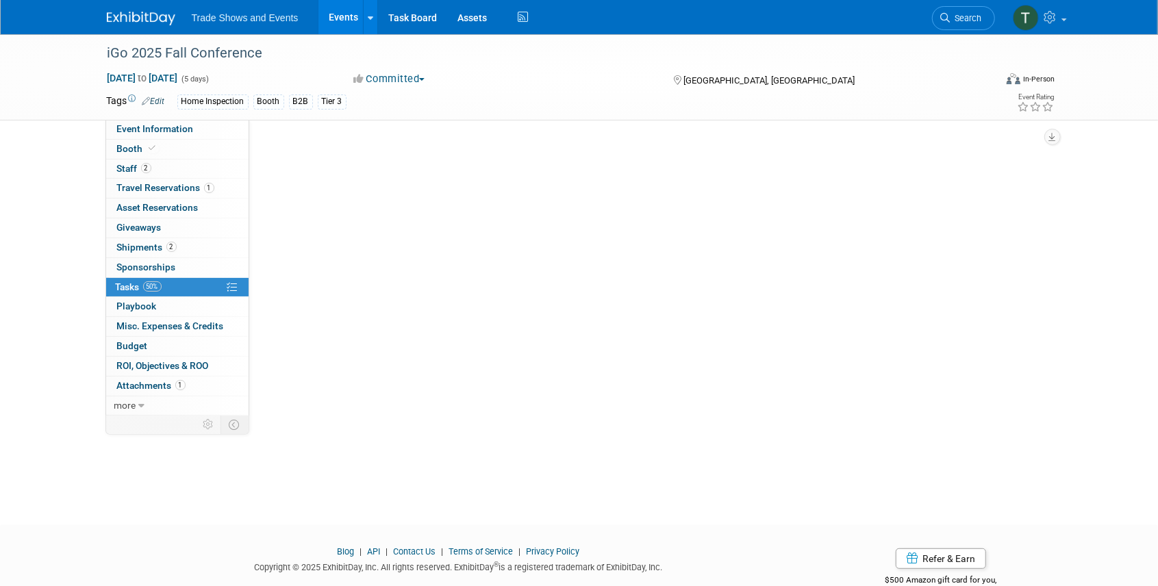
scroll to position [0, 0]
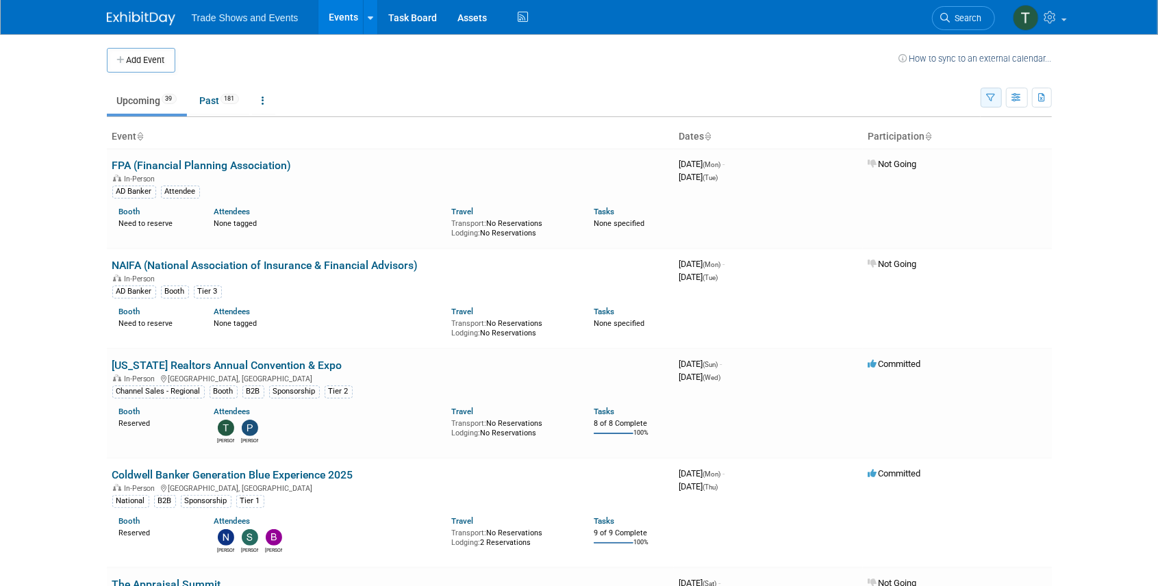
click at [989, 94] on icon "button" at bounding box center [990, 98] width 9 height 9
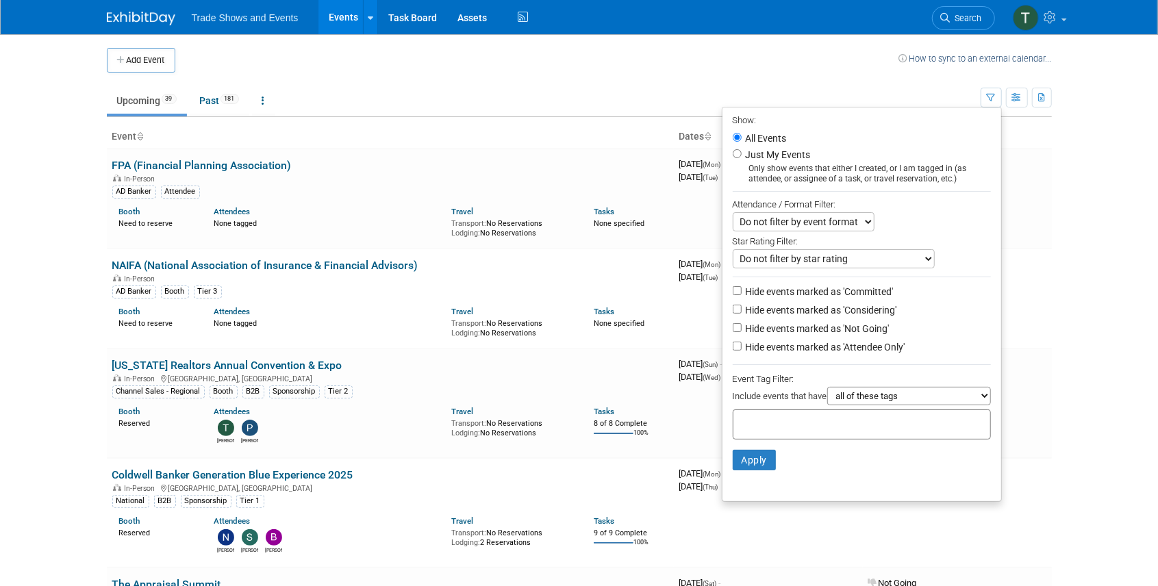
click at [821, 426] on input "text" at bounding box center [794, 423] width 110 height 14
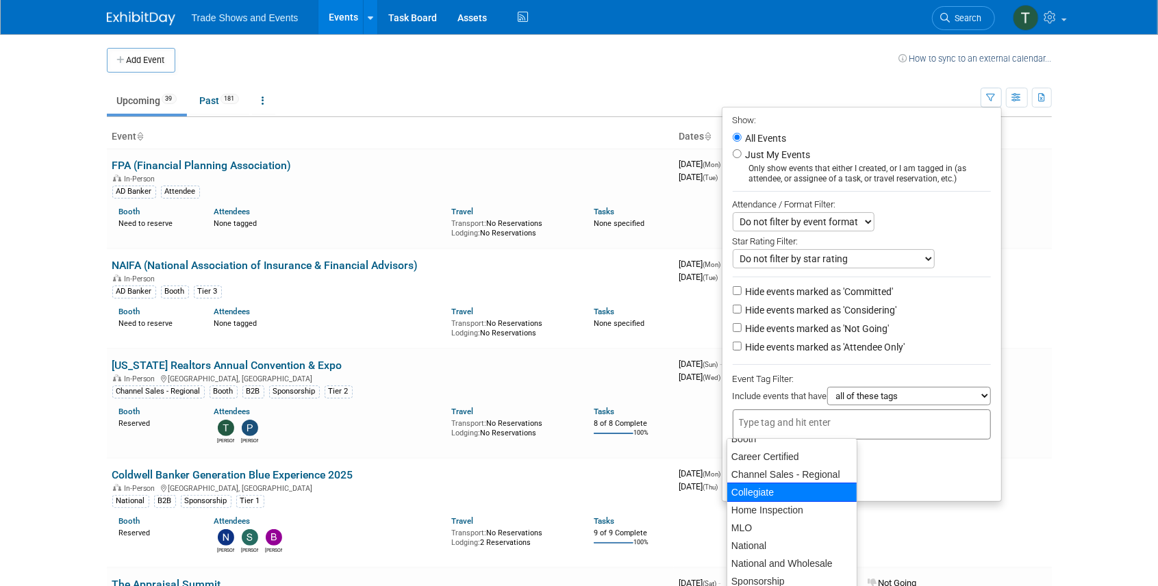
scroll to position [137, 0]
click at [797, 508] on div "Home Inspection" at bounding box center [791, 509] width 131 height 19
type input "Home Inspection"
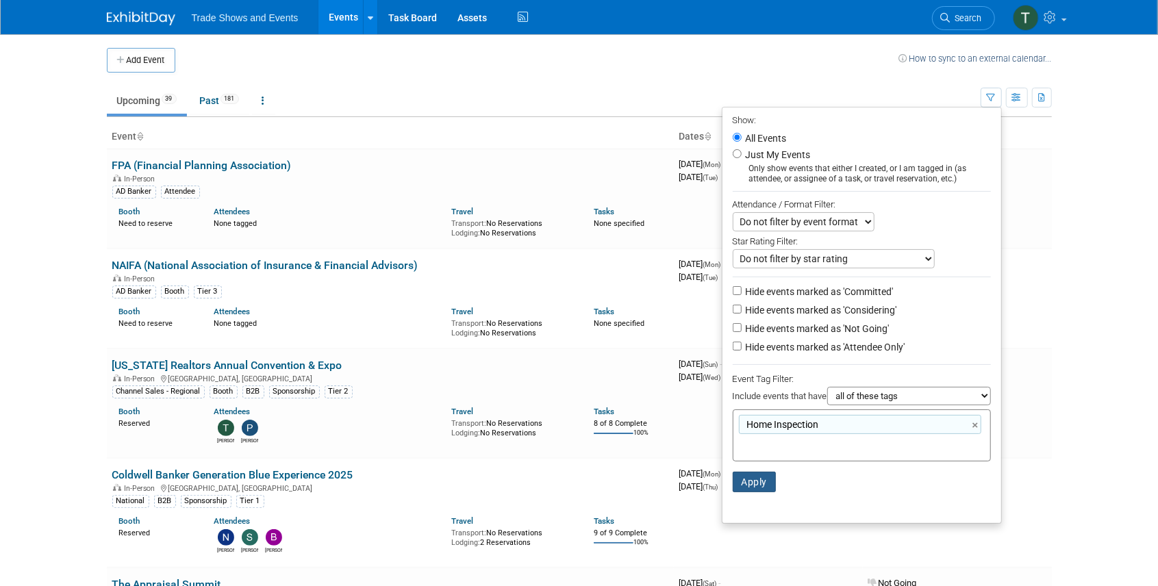
click at [756, 486] on button "Apply" at bounding box center [754, 482] width 44 height 21
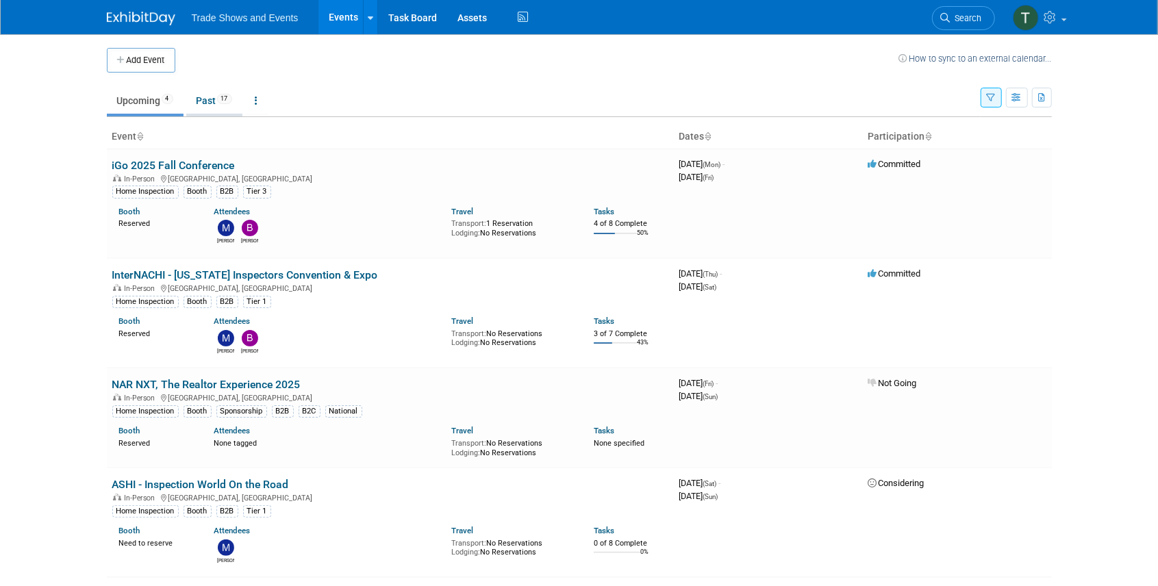
click at [215, 96] on link "Past 17" at bounding box center [214, 101] width 56 height 26
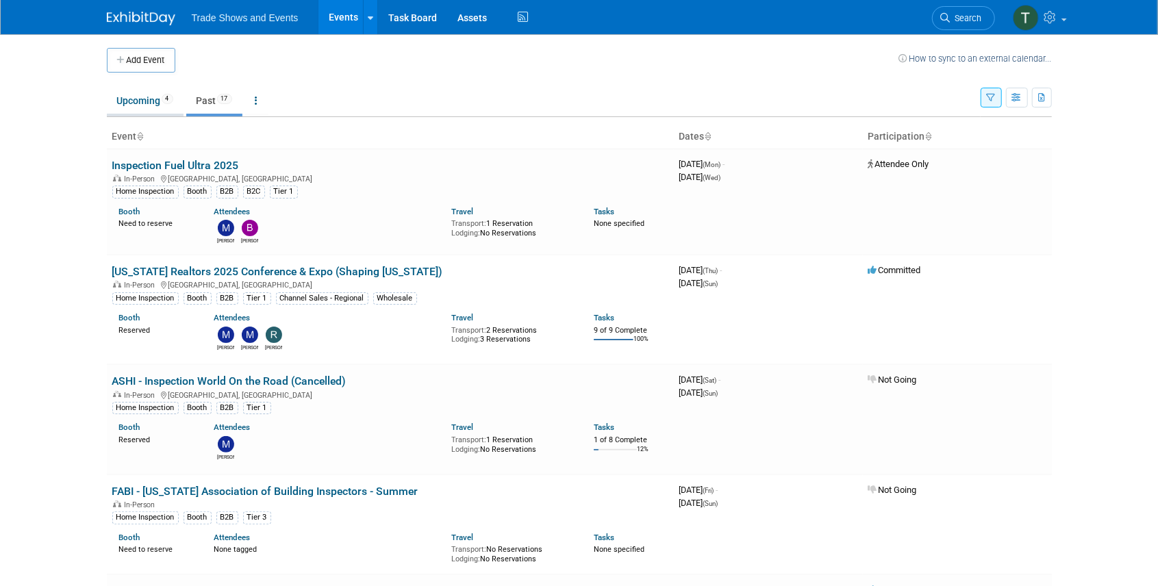
click at [133, 103] on link "Upcoming 4" at bounding box center [145, 101] width 77 height 26
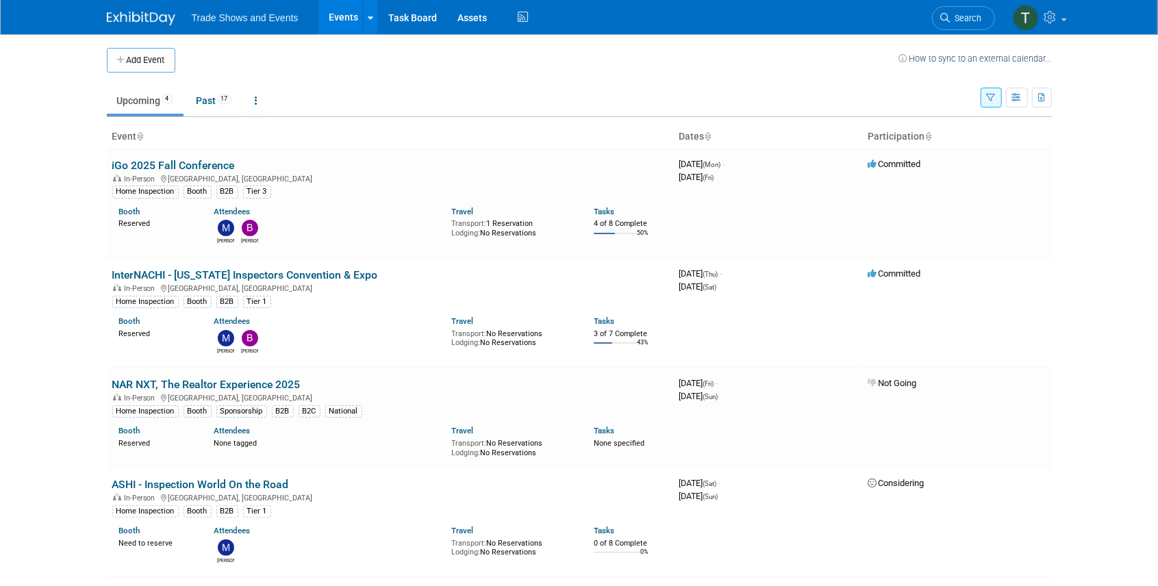
drag, startPoint x: 171, startPoint y: 164, endPoint x: 218, endPoint y: 170, distance: 46.9
click at [171, 164] on link "iGo 2025 Fall Conference" at bounding box center [173, 165] width 123 height 13
